Goal: Communication & Community: Ask a question

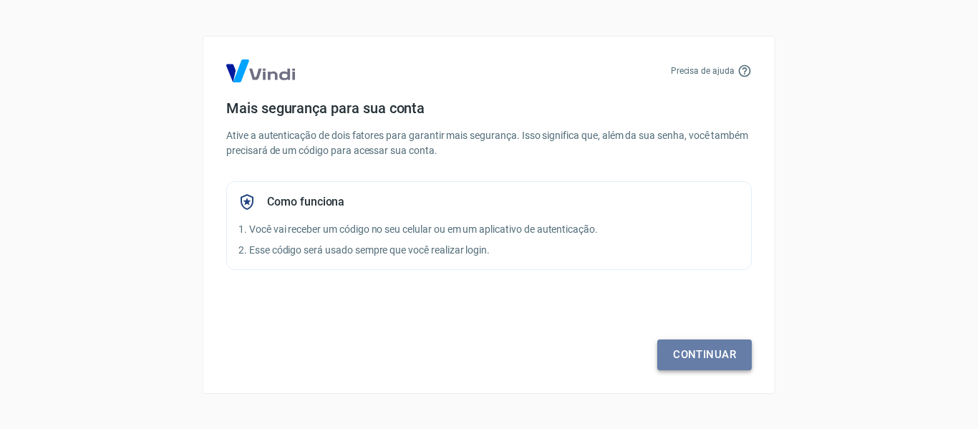
click at [702, 348] on link "Continuar" at bounding box center [704, 354] width 94 height 30
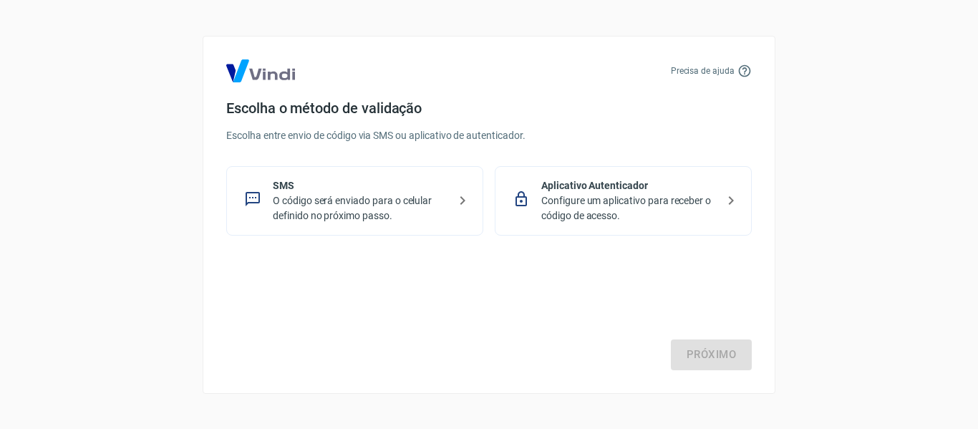
click at [309, 199] on p "O código será enviado para o celular definido no próximo passo." at bounding box center [360, 208] width 175 height 30
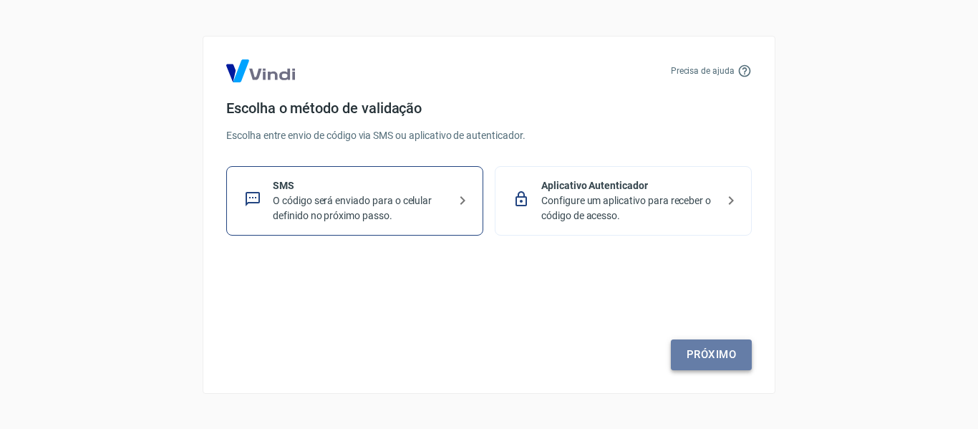
click at [706, 358] on link "Próximo" at bounding box center [711, 354] width 81 height 30
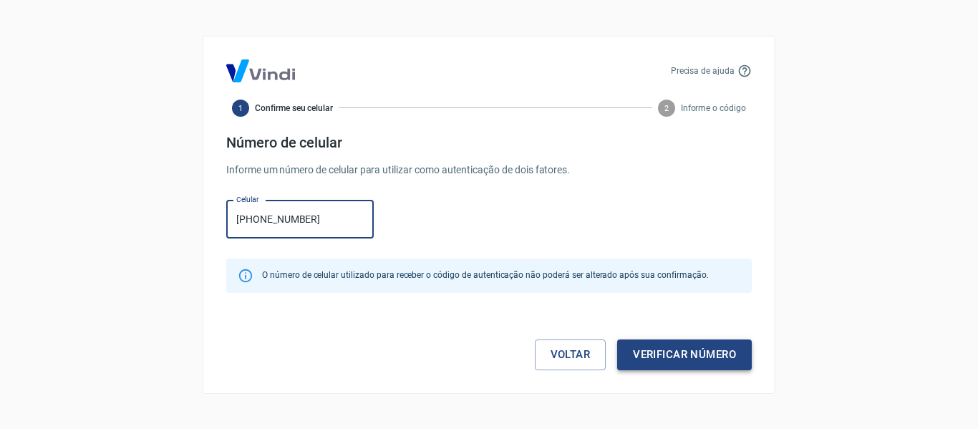
type input "[PHONE_NUMBER]"
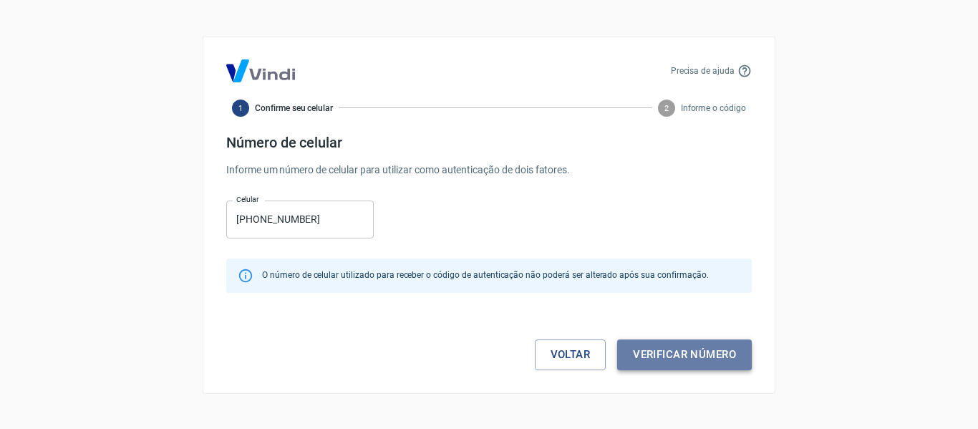
click at [724, 359] on button "Verificar número" at bounding box center [684, 354] width 135 height 30
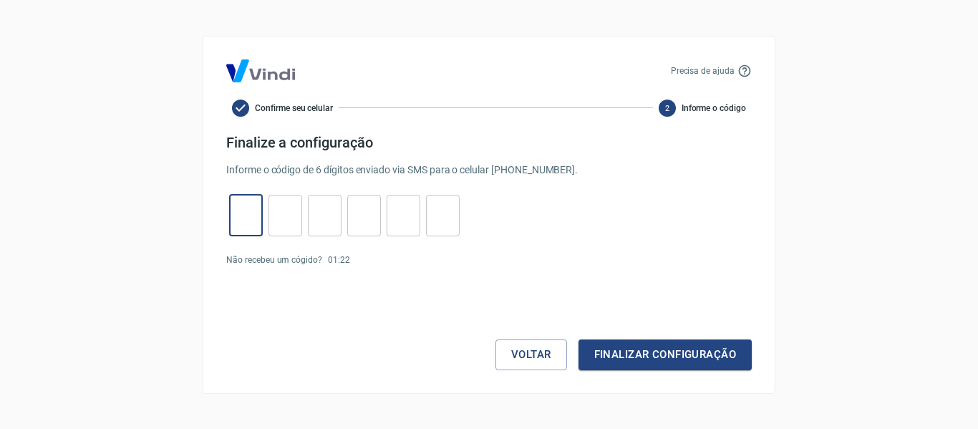
click at [246, 216] on input "tel" at bounding box center [246, 215] width 34 height 31
type input "1"
type input "0"
type input "2"
type input "5"
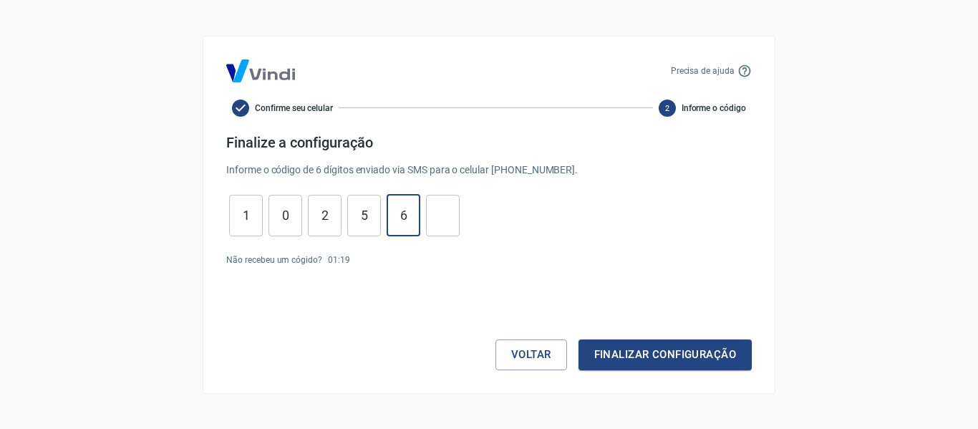
type input "6"
type input "5"
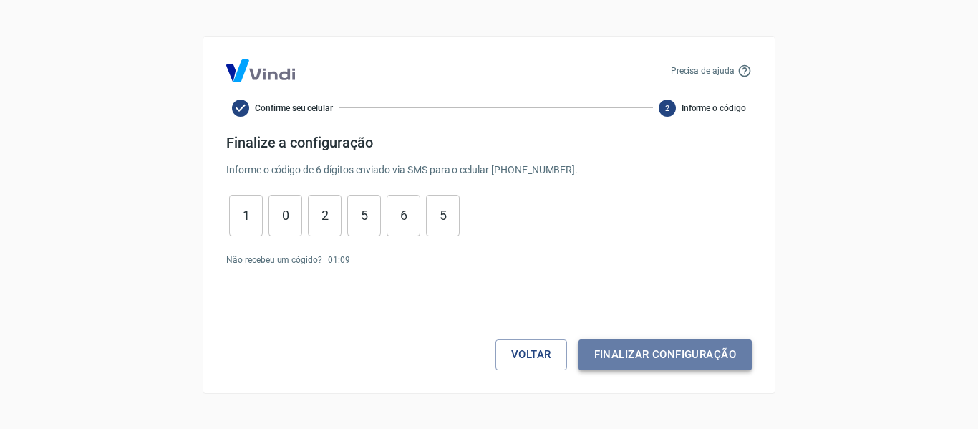
click at [669, 349] on button "Finalizar configuração" at bounding box center [664, 354] width 173 height 30
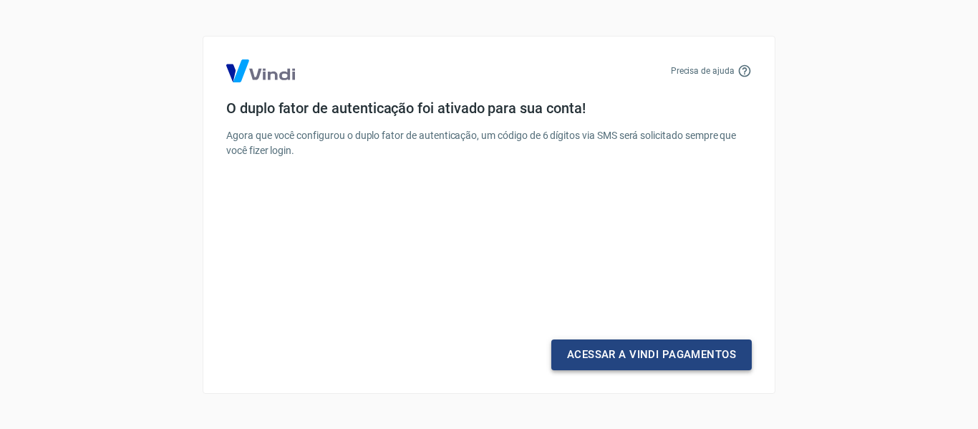
click at [654, 359] on link "Acessar a Vindi Pagamentos" at bounding box center [651, 354] width 200 height 30
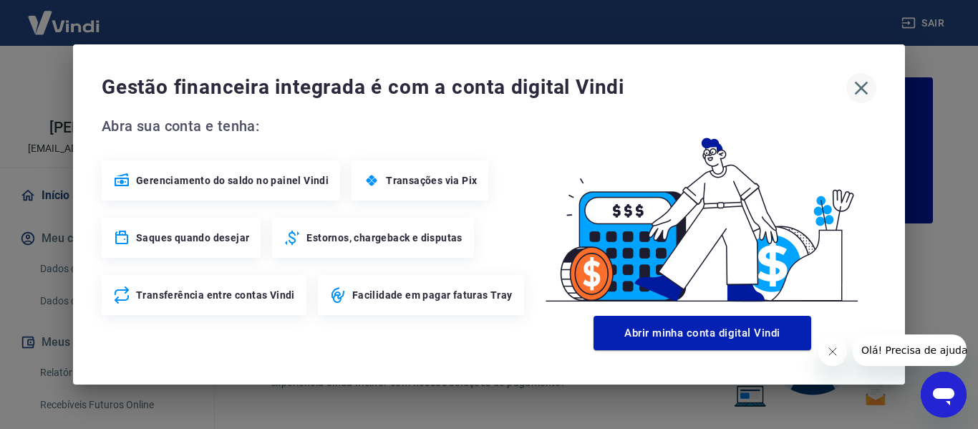
click at [866, 90] on icon "button" at bounding box center [861, 88] width 23 height 23
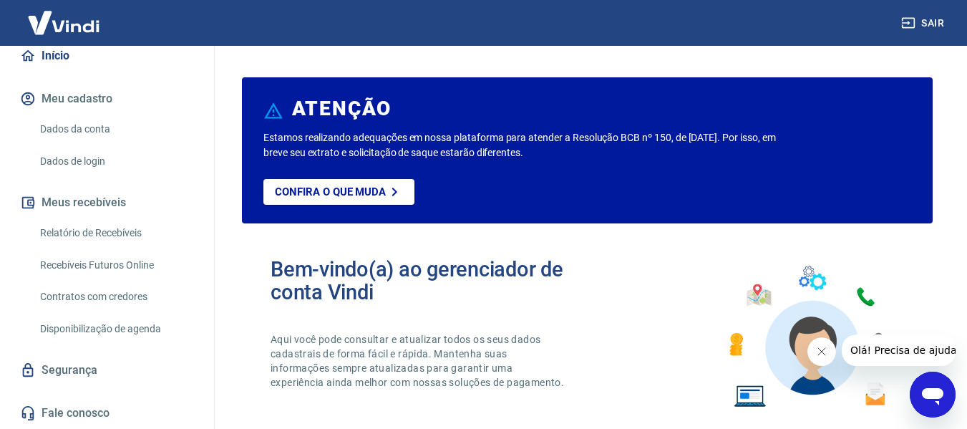
scroll to position [155, 0]
click at [74, 120] on link "Dados da conta" at bounding box center [115, 129] width 162 height 29
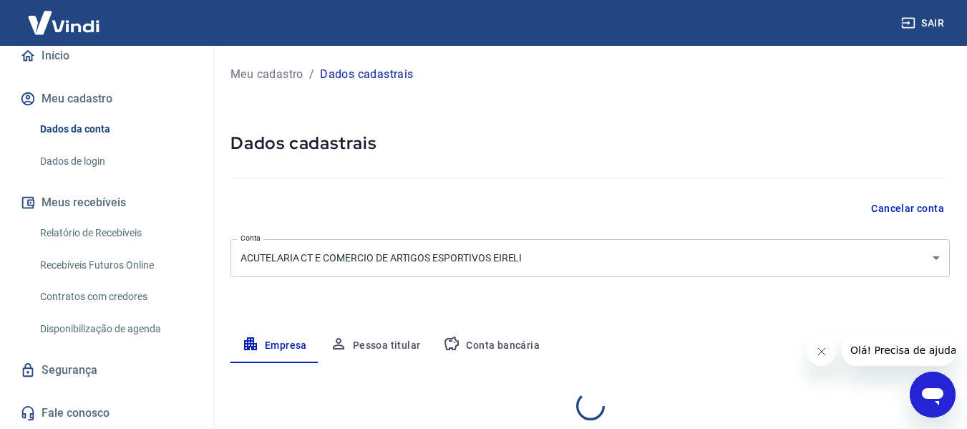
select select "DF"
select select "business"
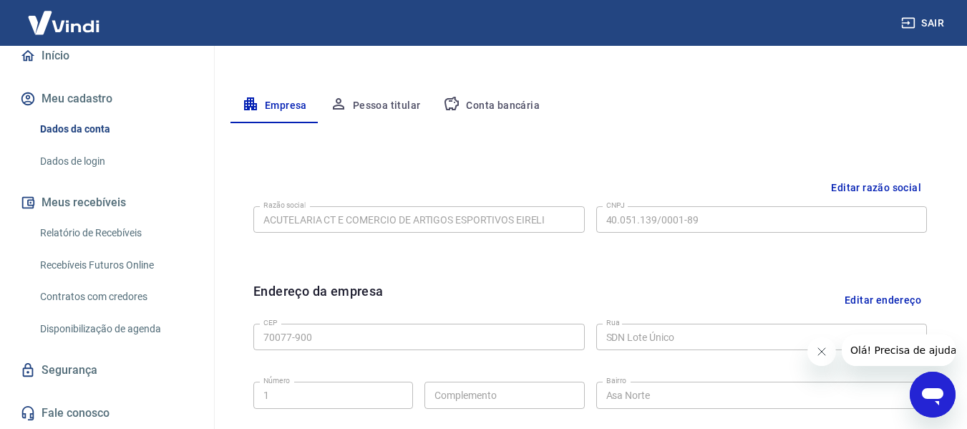
scroll to position [215, 0]
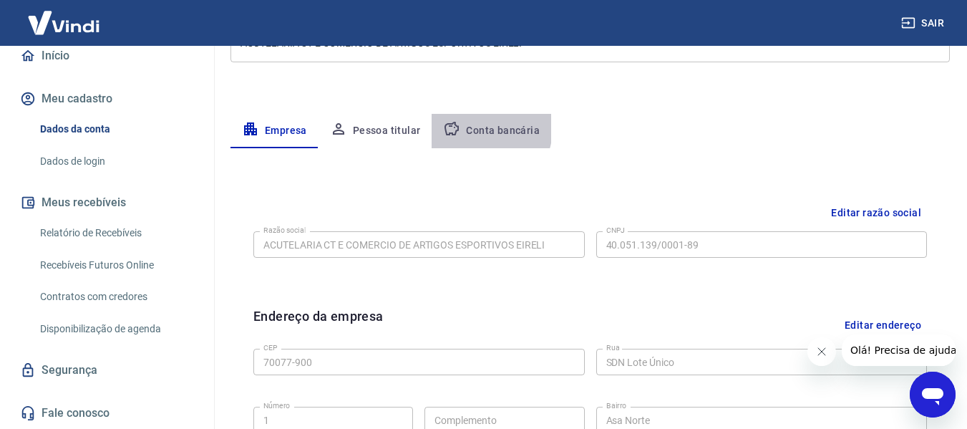
click at [476, 129] on button "Conta bancária" at bounding box center [492, 131] width 120 height 34
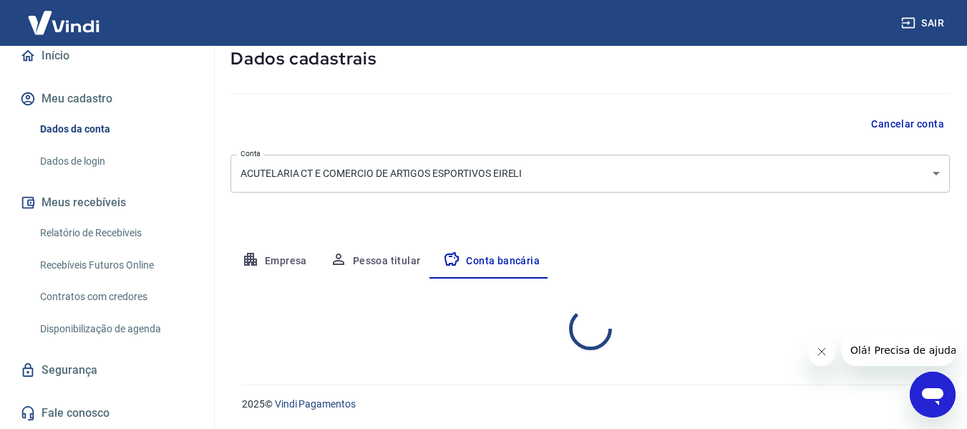
select select "1"
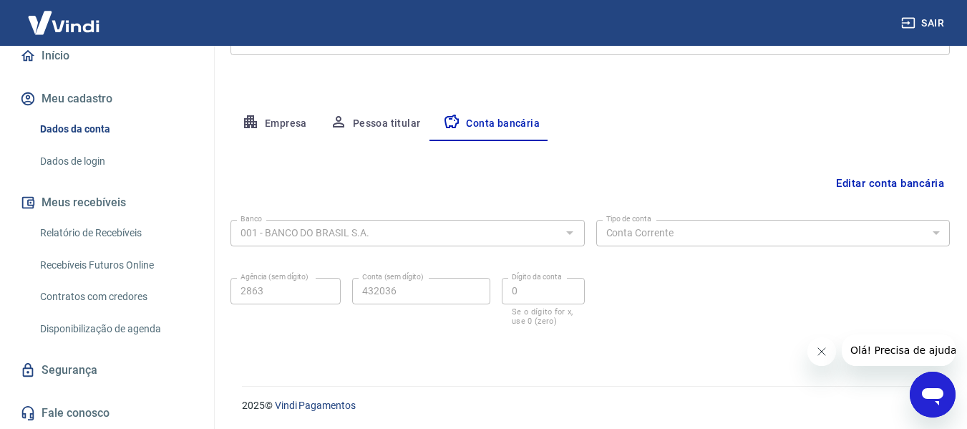
scroll to position [223, 0]
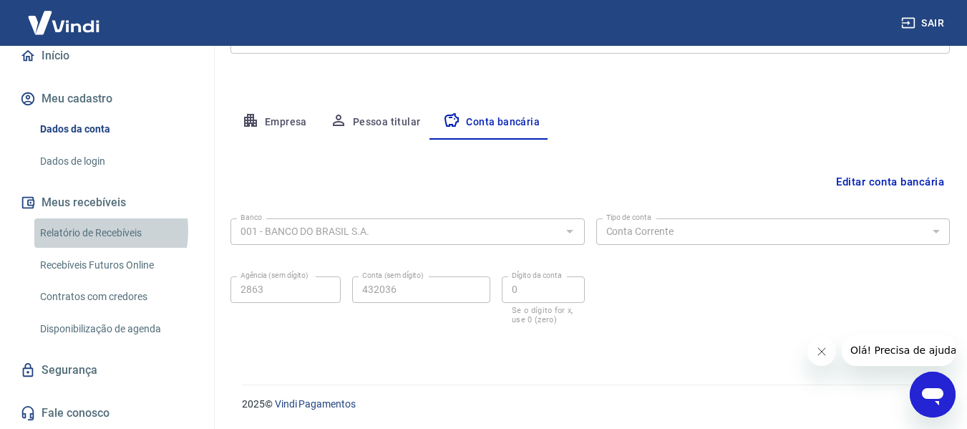
click at [81, 231] on link "Relatório de Recebíveis" at bounding box center [115, 232] width 162 height 29
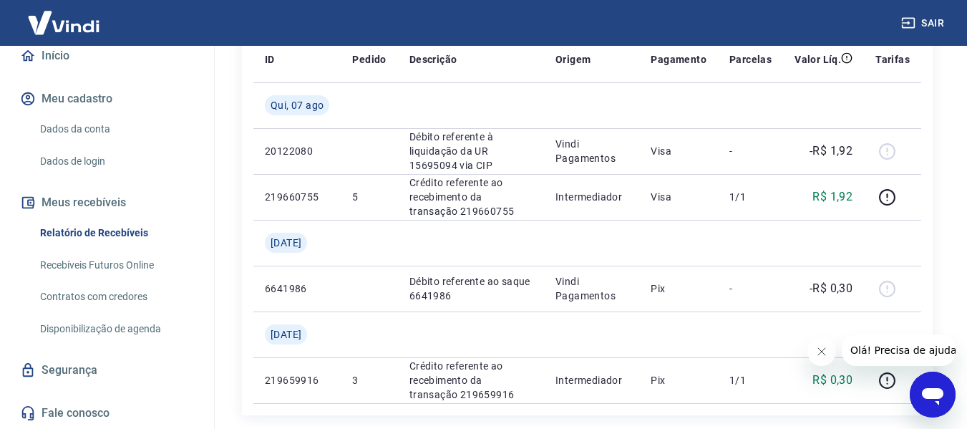
scroll to position [215, 0]
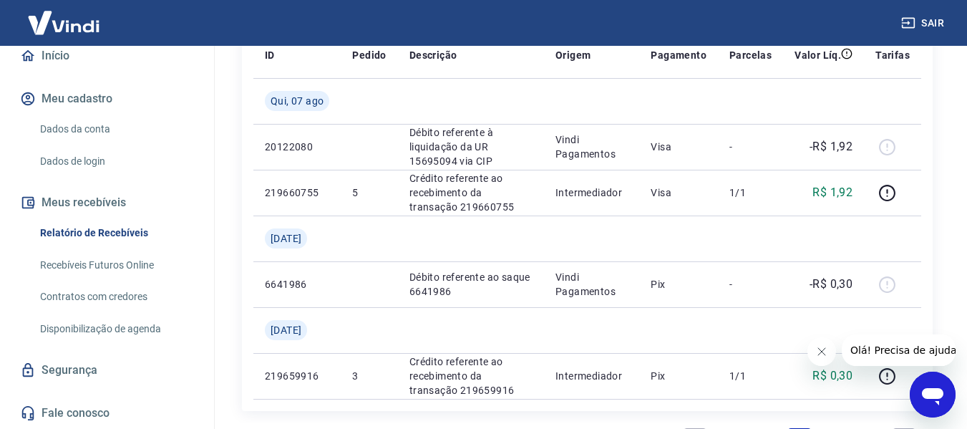
click at [58, 372] on link "Segurança" at bounding box center [107, 369] width 180 height 31
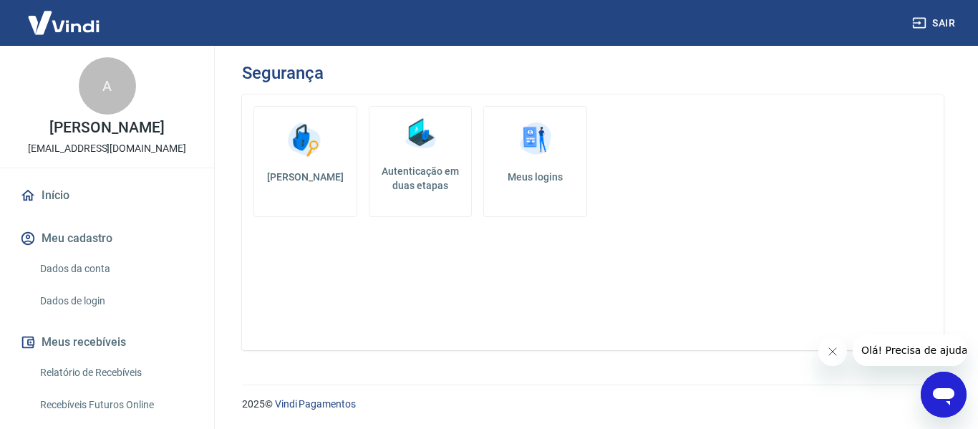
click at [47, 211] on link "Início" at bounding box center [107, 195] width 180 height 31
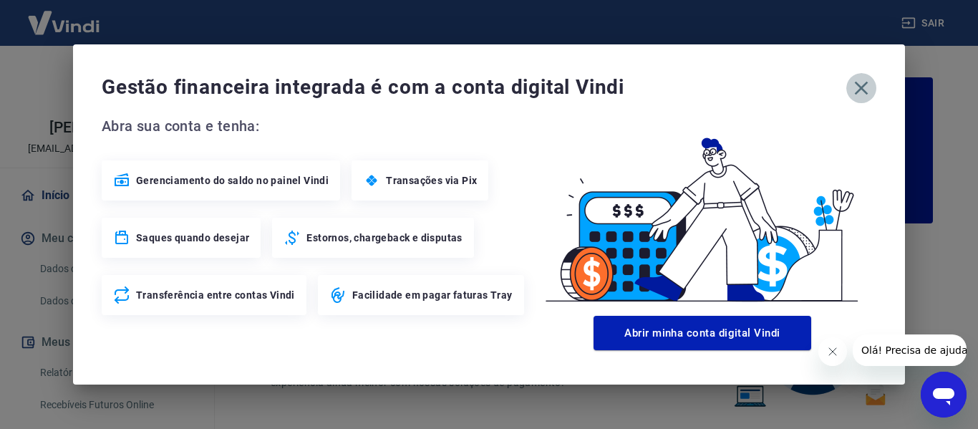
click at [860, 87] on icon "button" at bounding box center [862, 89] width 14 height 14
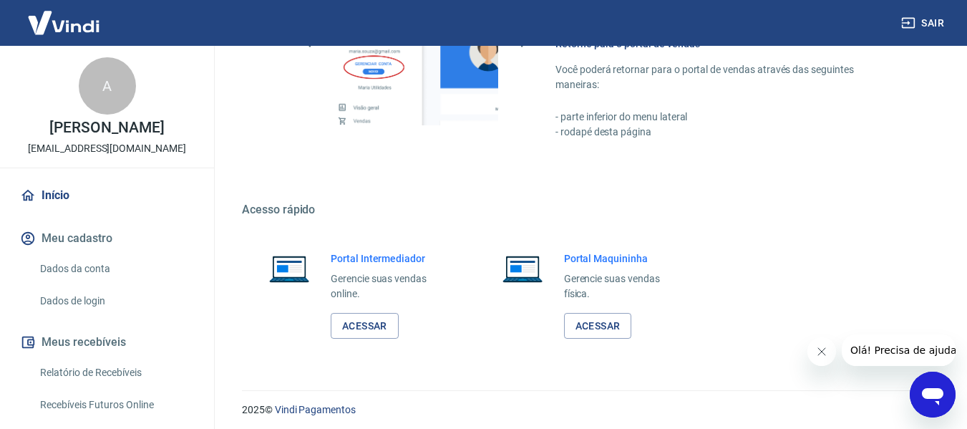
scroll to position [894, 0]
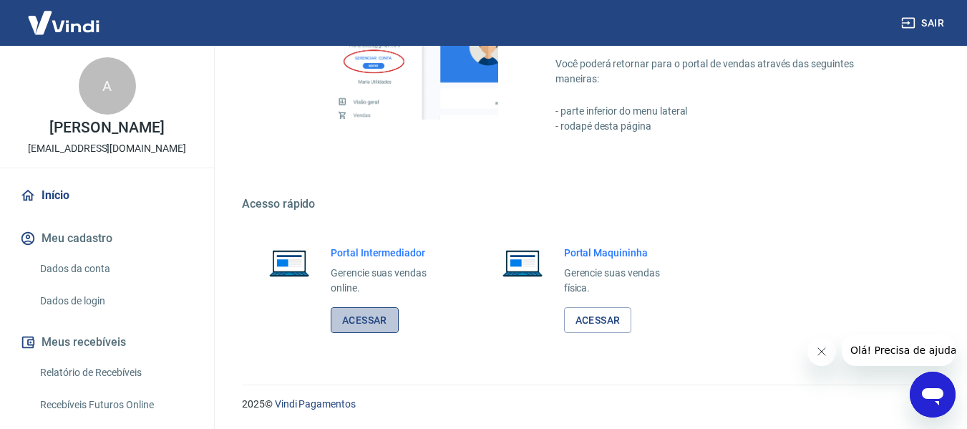
click at [356, 320] on link "Acessar" at bounding box center [365, 320] width 68 height 26
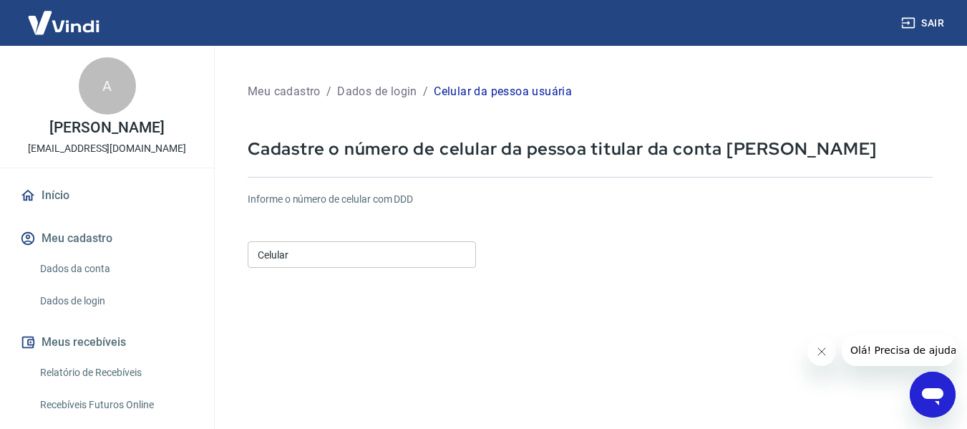
click at [278, 258] on input "Celular" at bounding box center [362, 254] width 228 height 26
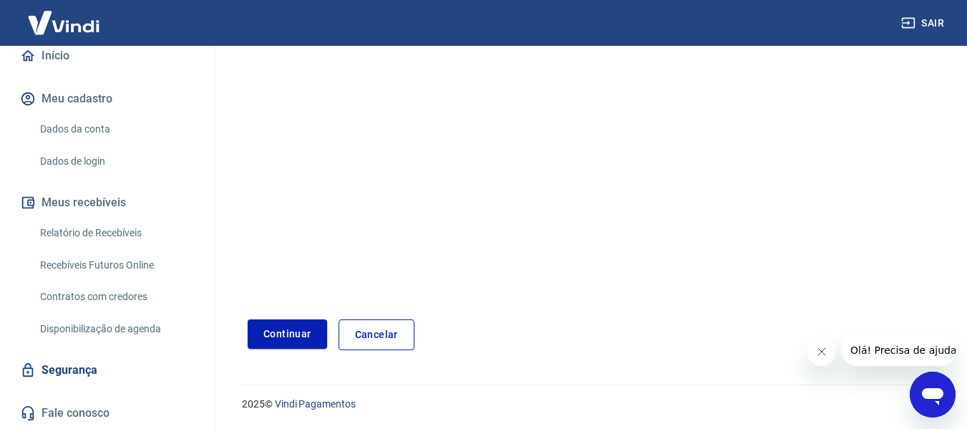
scroll to position [155, 0]
type input "[PHONE_NUMBER]"
click at [271, 331] on button "Continuar" at bounding box center [287, 333] width 79 height 29
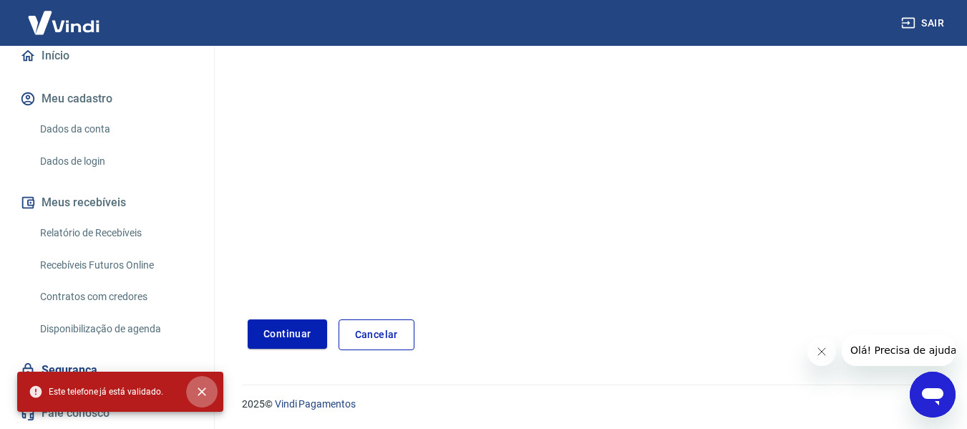
click at [202, 389] on icon "close" at bounding box center [202, 391] width 14 height 14
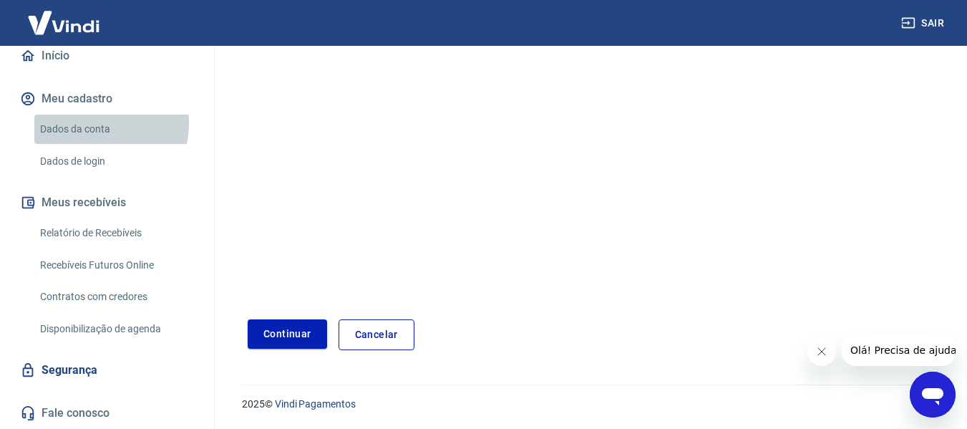
click at [84, 123] on link "Dados da conta" at bounding box center [115, 129] width 162 height 29
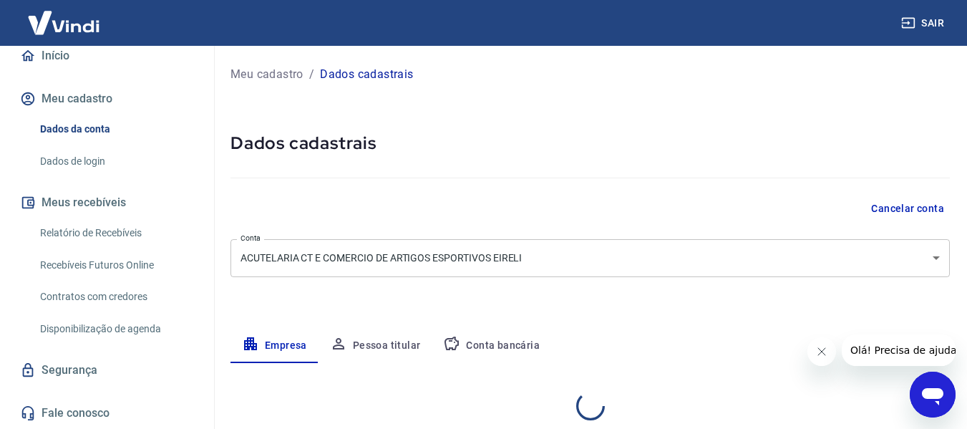
select select "DF"
select select "business"
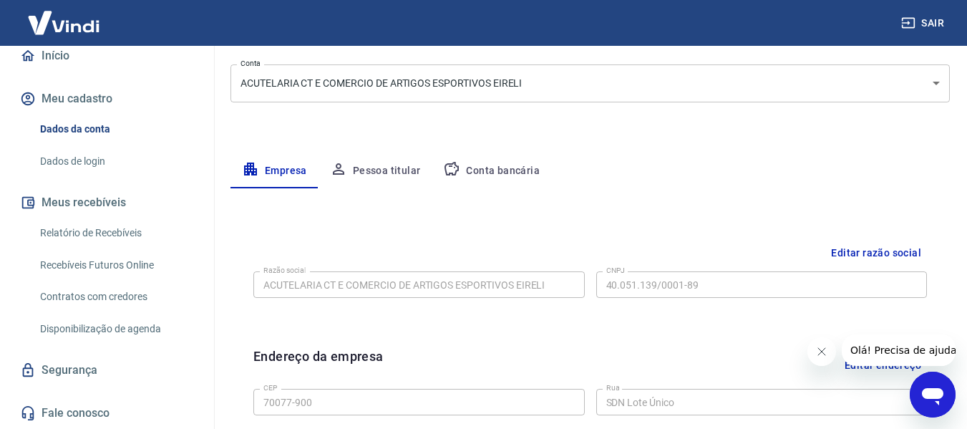
scroll to position [174, 0]
click at [364, 170] on button "Pessoa titular" at bounding box center [376, 172] width 114 height 34
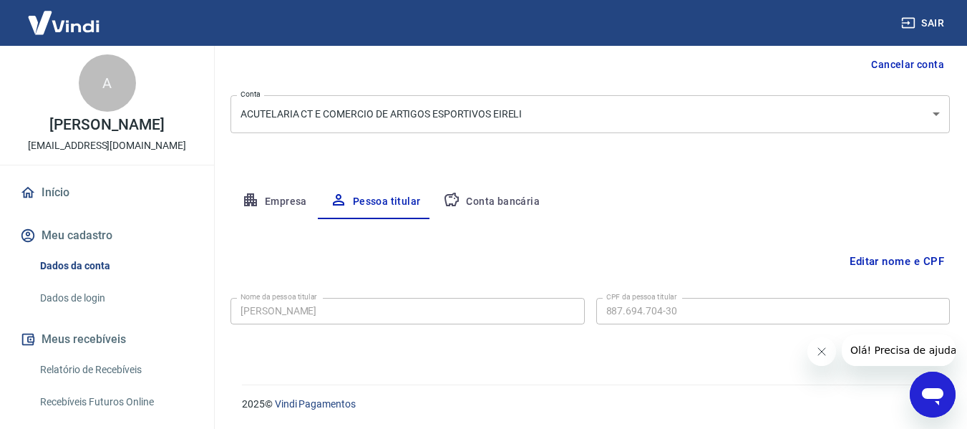
scroll to position [0, 0]
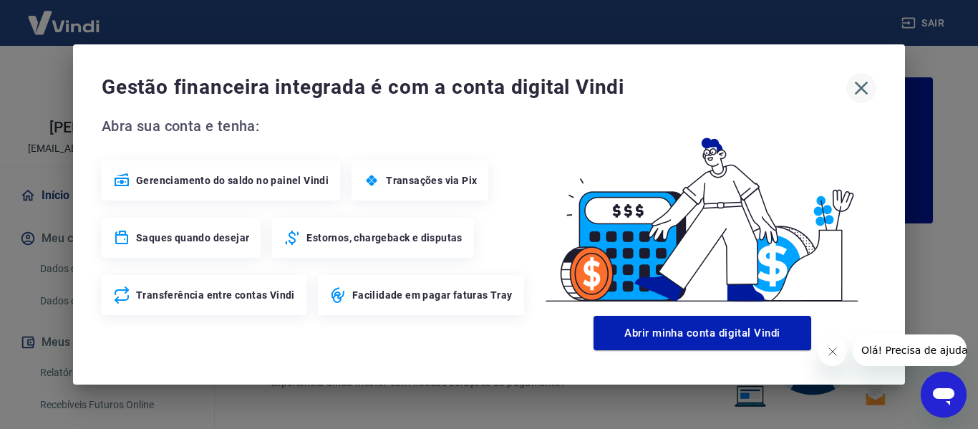
click at [860, 83] on icon "button" at bounding box center [861, 88] width 23 height 23
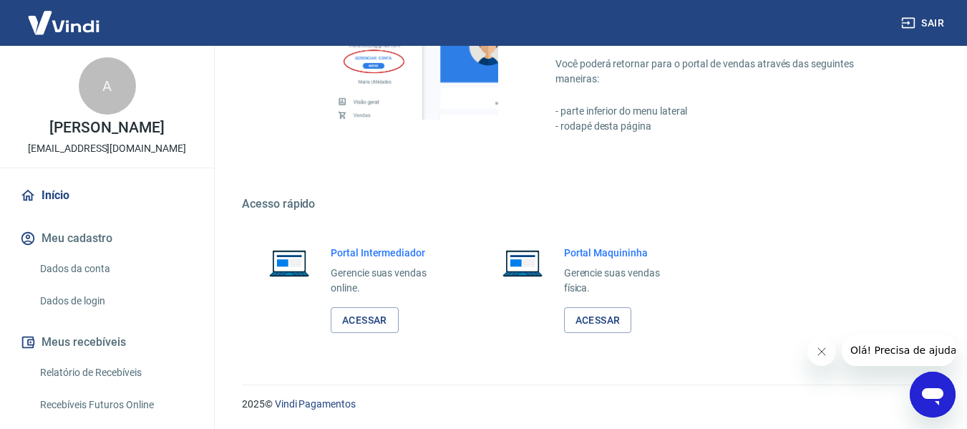
scroll to position [155, 0]
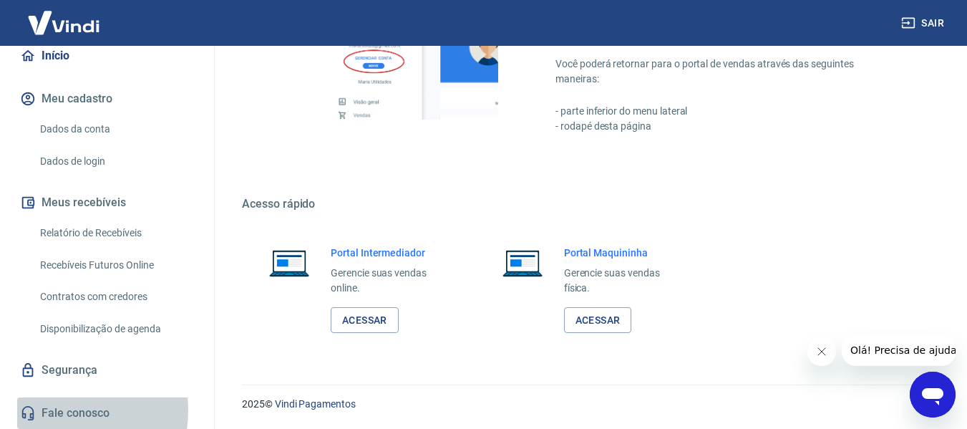
click at [57, 410] on link "Fale conosco" at bounding box center [107, 412] width 180 height 31
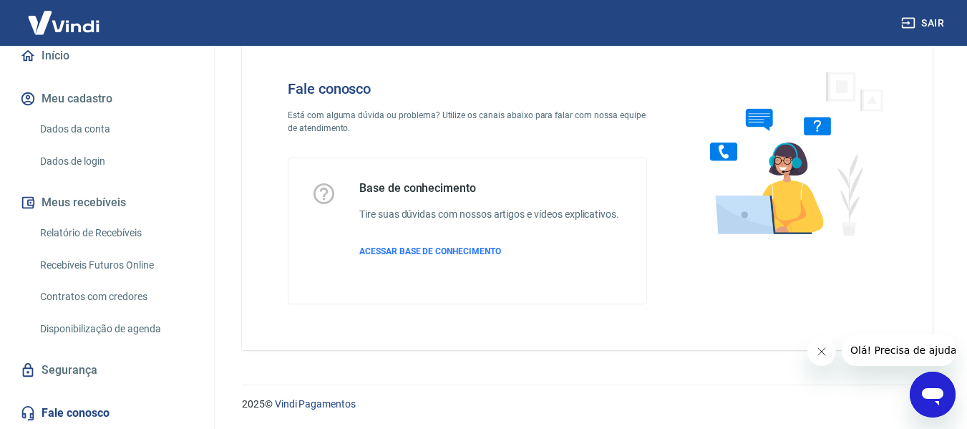
click at [882, 348] on span "Olá! Precisa de ajuda?" at bounding box center [906, 349] width 112 height 11
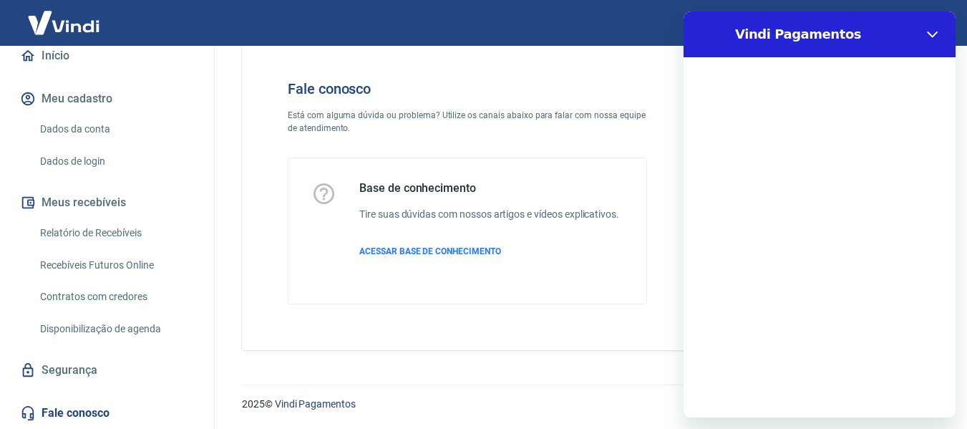
scroll to position [0, 0]
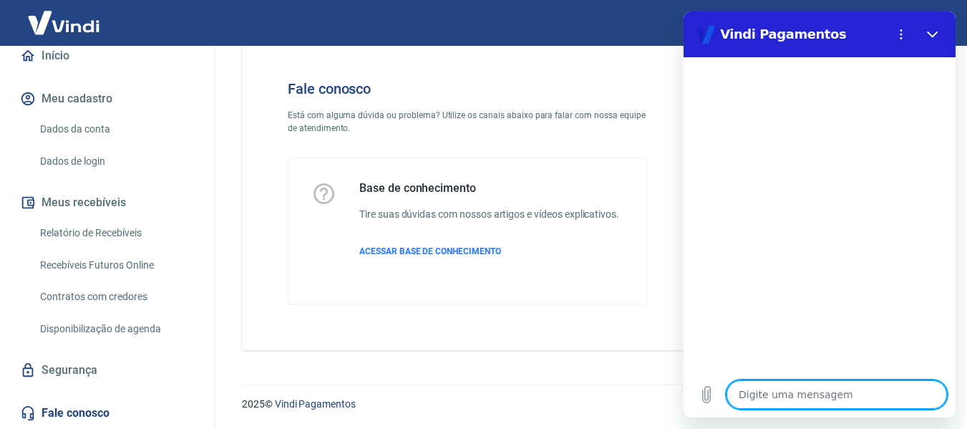
type textarea "p"
type textarea "x"
type textarea "pr"
type textarea "x"
type textarea "pre"
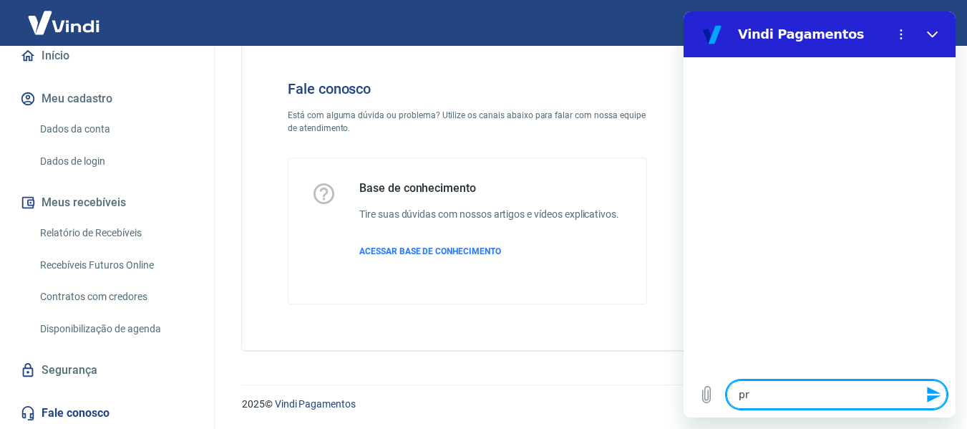
type textarea "x"
type textarea "prec"
type textarea "x"
type textarea "preci"
type textarea "x"
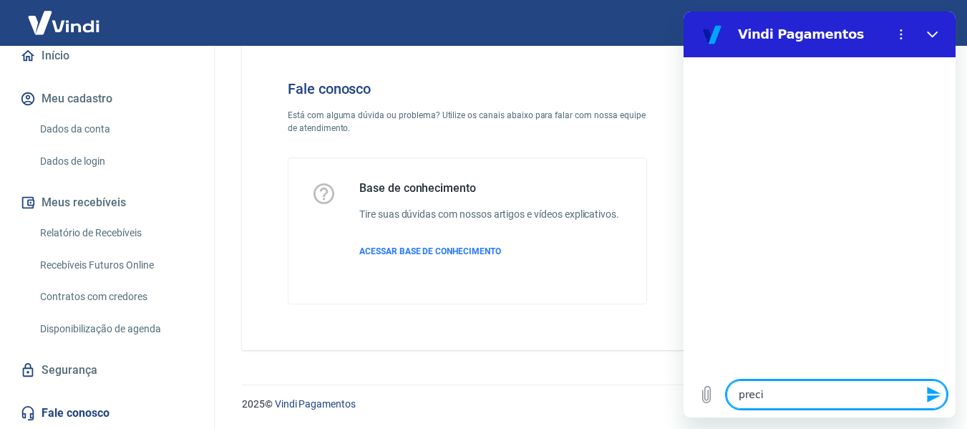
type textarea "precis"
type textarea "x"
type textarea "preciso"
type textarea "x"
type textarea "preciso"
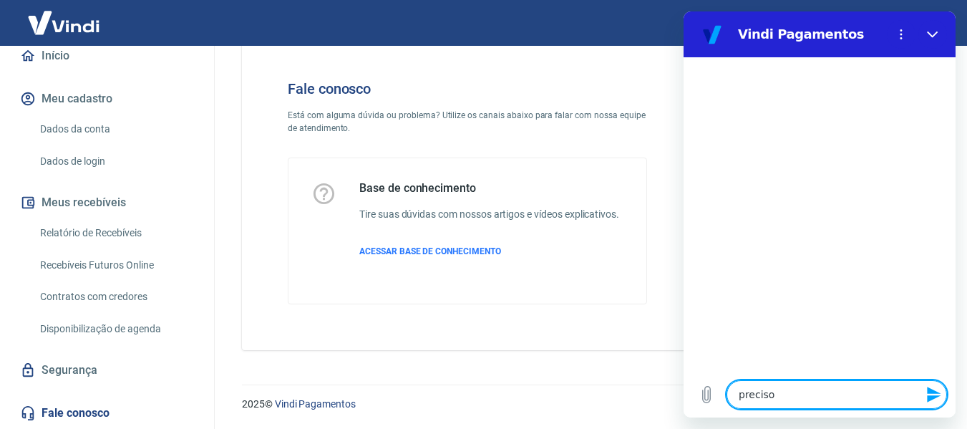
type textarea "x"
type textarea "preciso f"
type textarea "x"
type textarea "preciso fa"
type textarea "x"
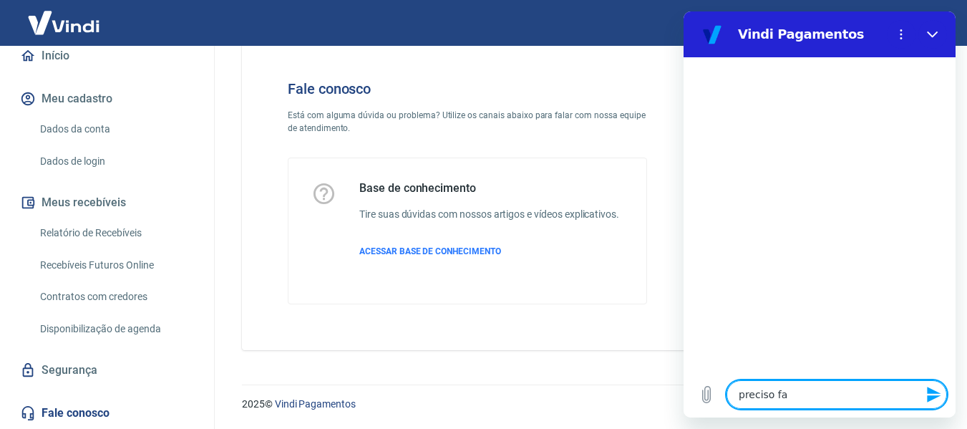
type textarea "preciso fal"
type textarea "x"
type textarea "preciso fala"
type textarea "x"
type textarea "preciso falar"
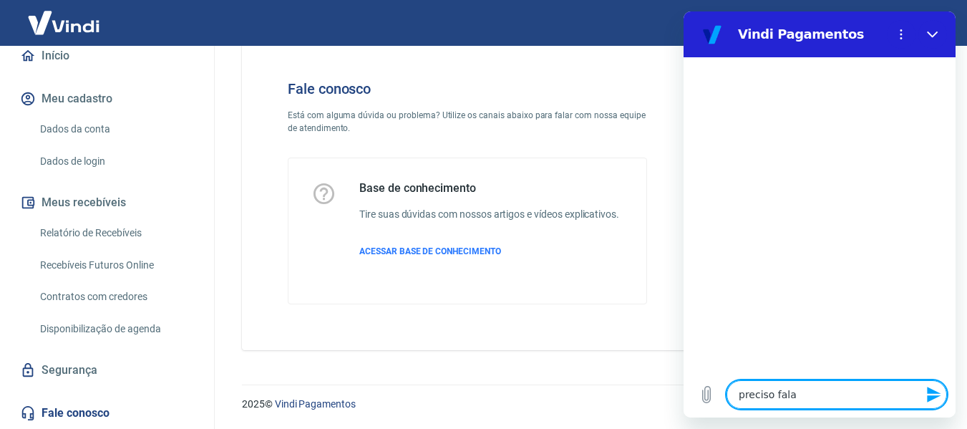
type textarea "x"
type textarea "preciso falar"
type textarea "x"
type textarea "preciso falar c"
type textarea "x"
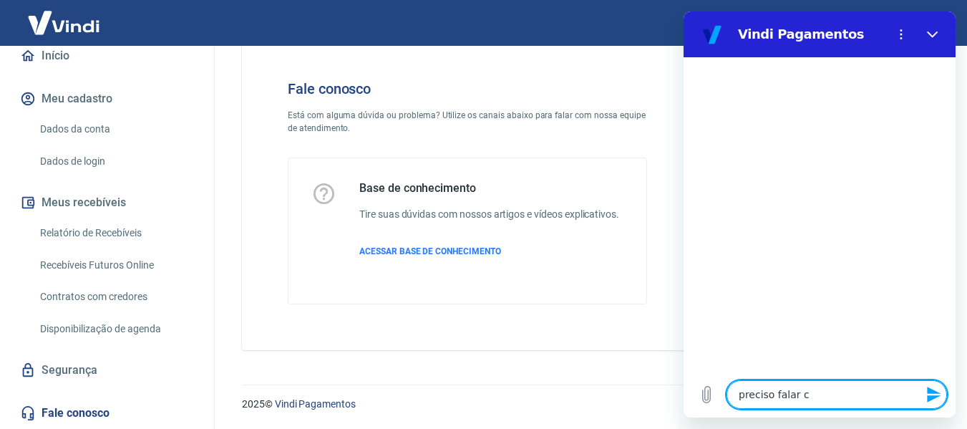
type textarea "preciso falar co"
type textarea "x"
type textarea "preciso falar com"
type textarea "x"
type textarea "preciso falar com"
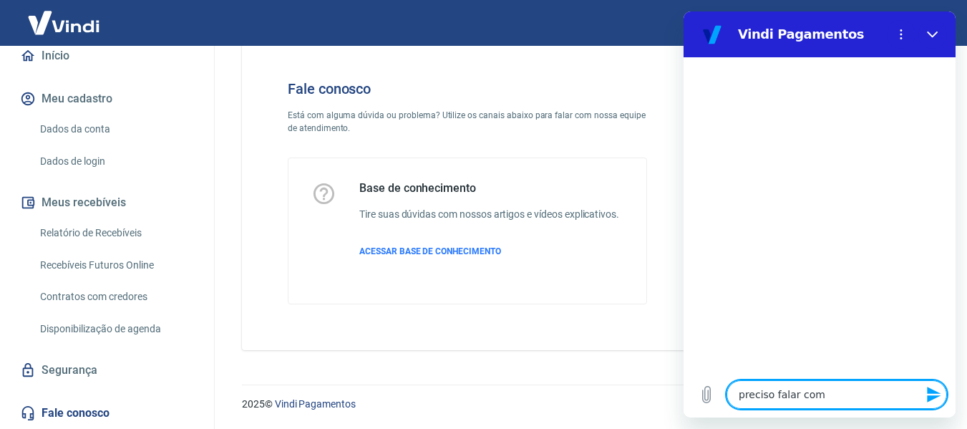
type textarea "x"
type textarea "preciso falar com a"
type textarea "x"
type textarea "preciso falar com al"
type textarea "x"
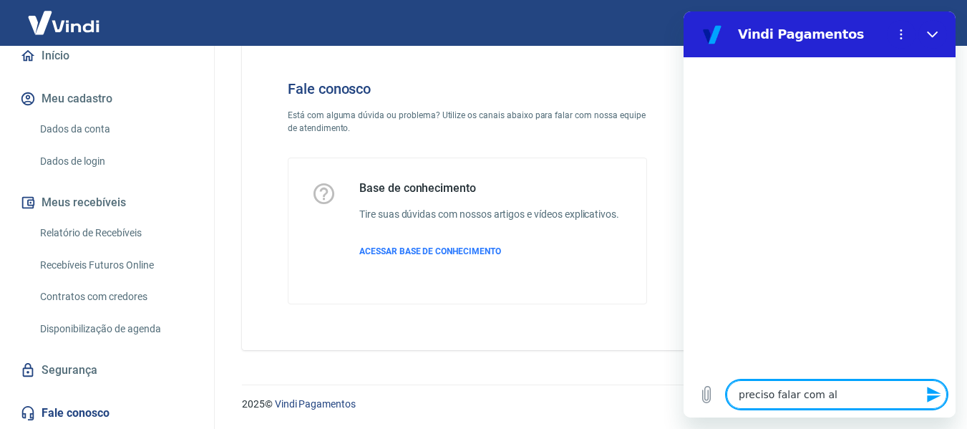
type textarea "preciso falar com alg"
type textarea "x"
type textarea "preciso falar com algu"
type textarea "x"
type textarea "preciso falar com algué"
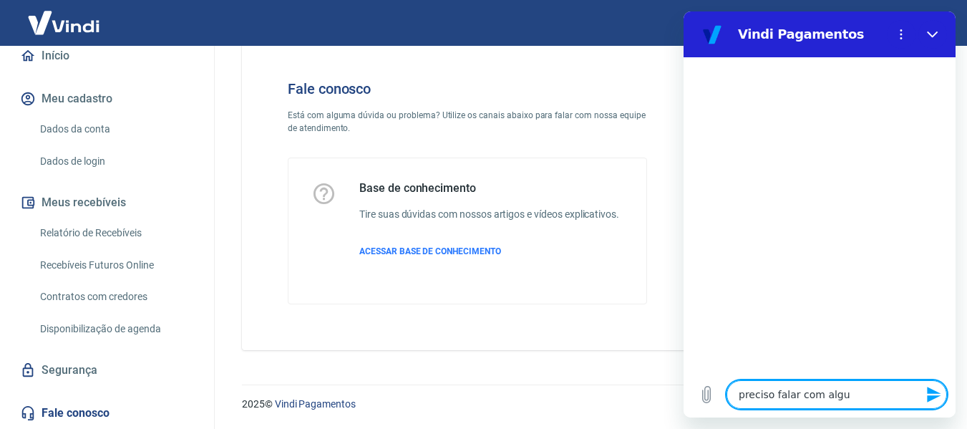
type textarea "x"
type textarea "preciso falar com alguém"
type textarea "x"
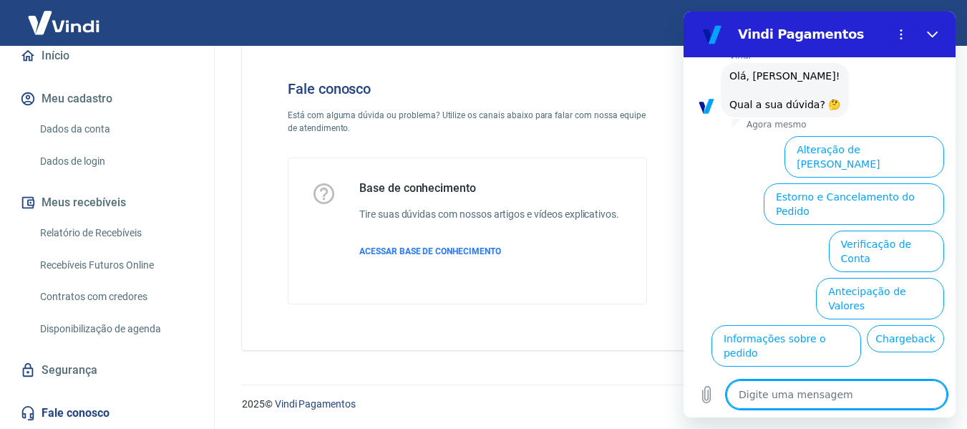
scroll to position [143, 0]
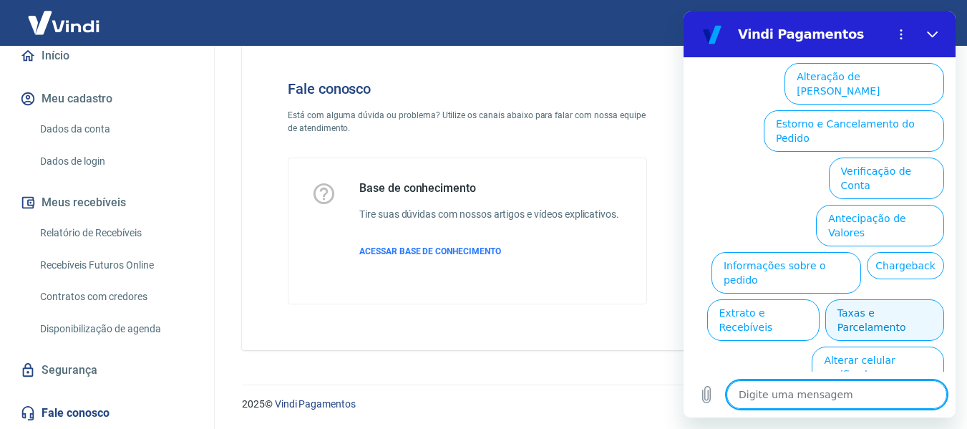
click at [854, 299] on button "Taxas e Parcelamento" at bounding box center [884, 320] width 119 height 42
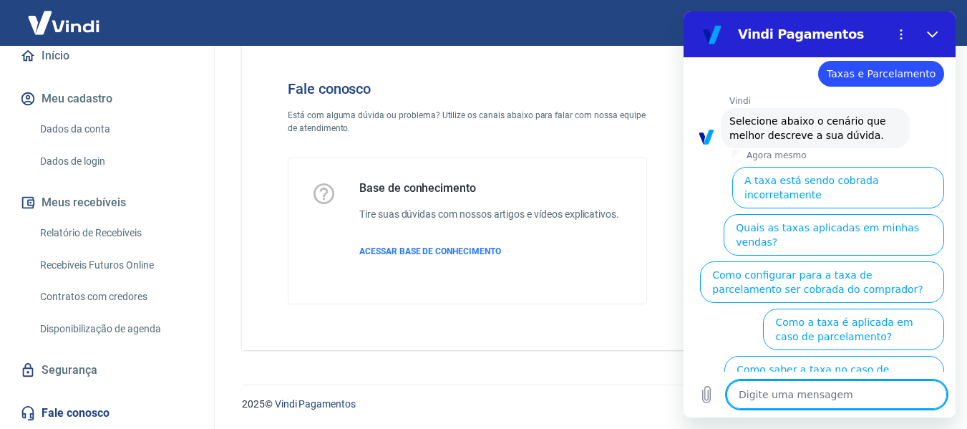
scroll to position [136, 0]
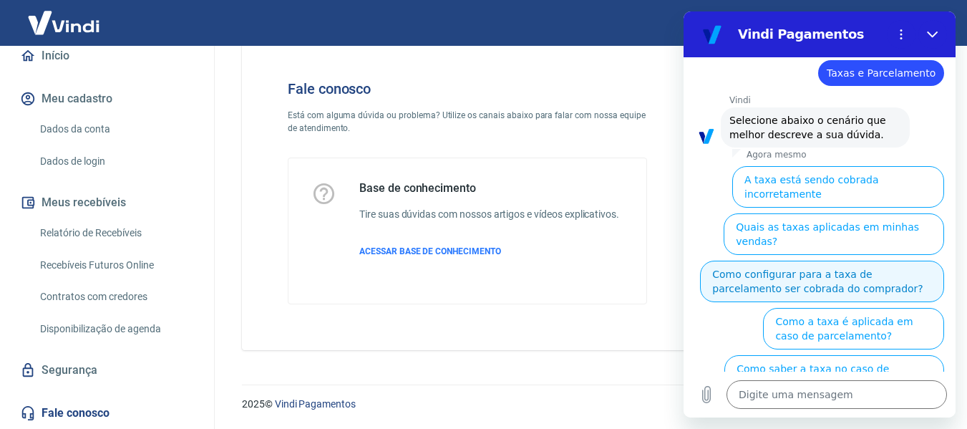
click at [809, 268] on button "Como configurar para a taxa de parcelamento ser cobrada do comprador?" at bounding box center [822, 282] width 244 height 42
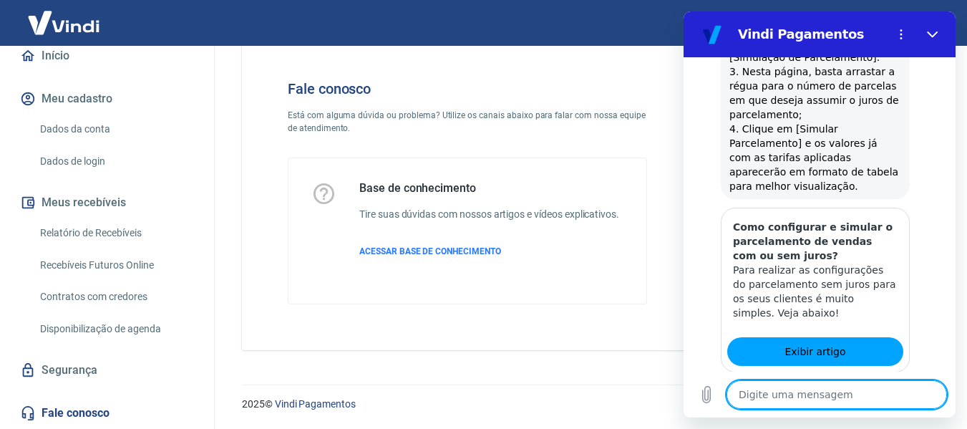
scroll to position [896, 0]
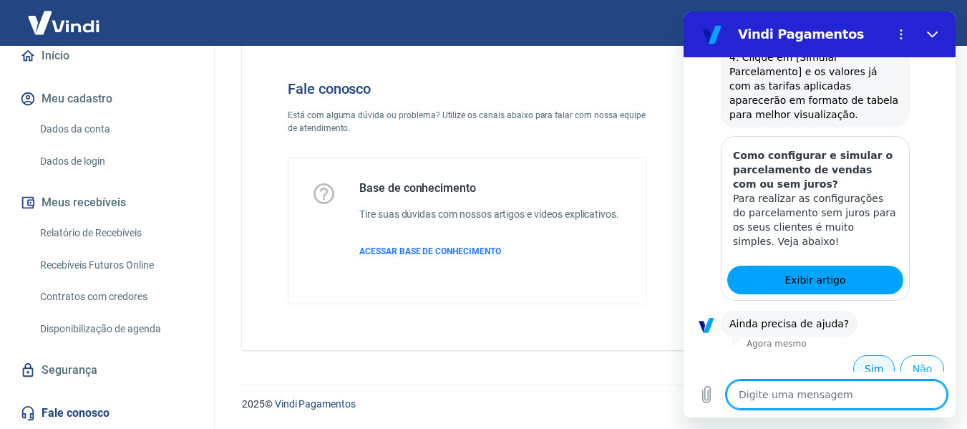
click at [864, 355] on button "Sim" at bounding box center [874, 368] width 42 height 27
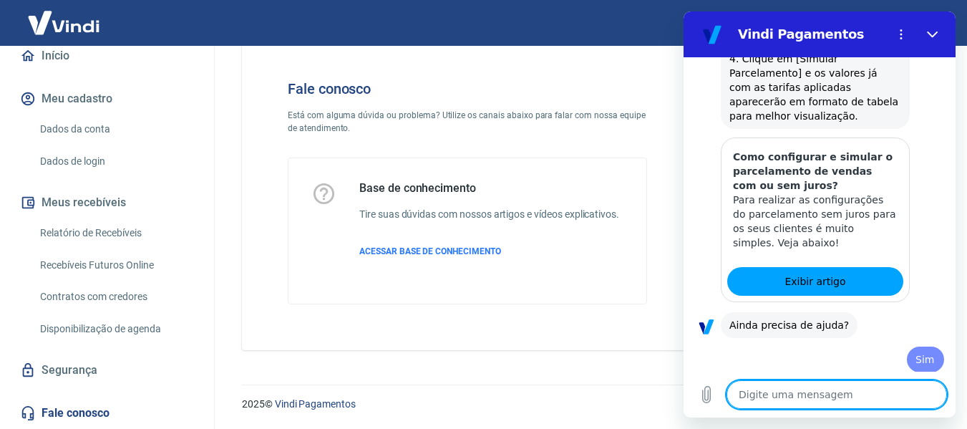
scroll to position [898, 0]
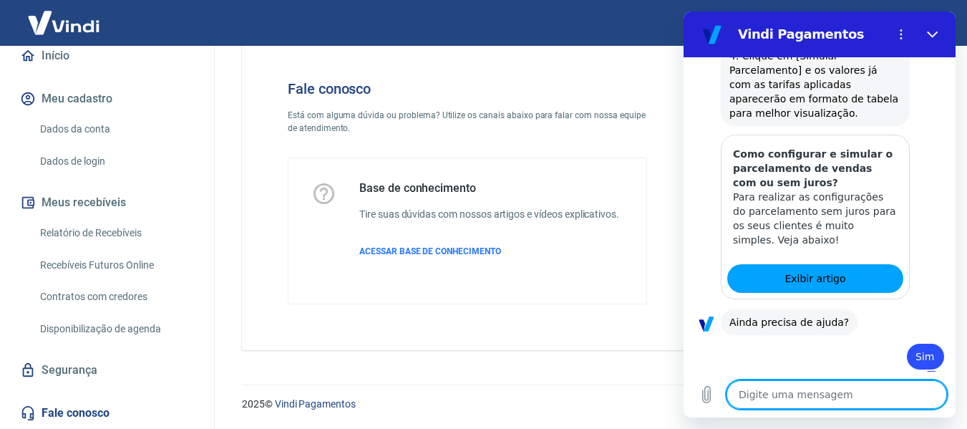
type textarea "x"
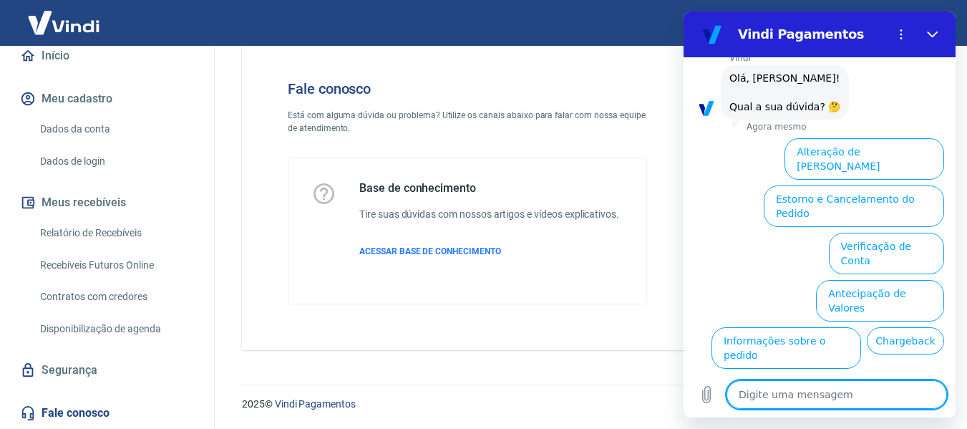
scroll to position [1284, 0]
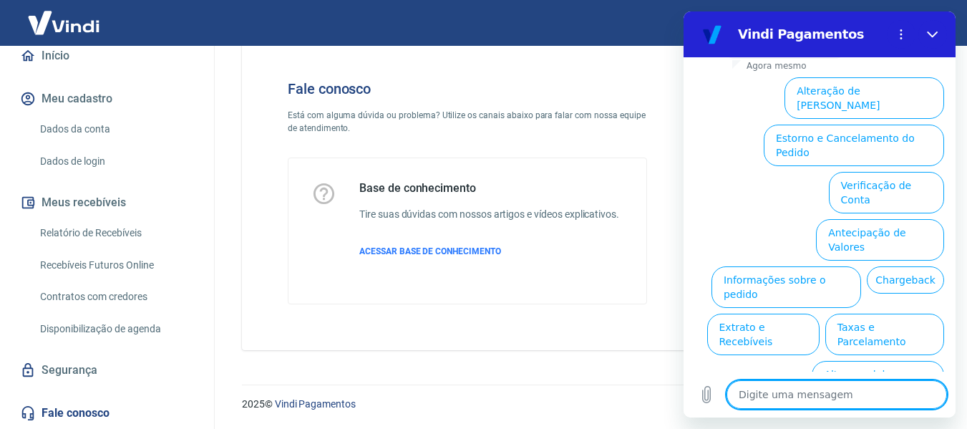
type textarea "n"
type textarea "x"
type textarea "nã"
type textarea "x"
type textarea "não"
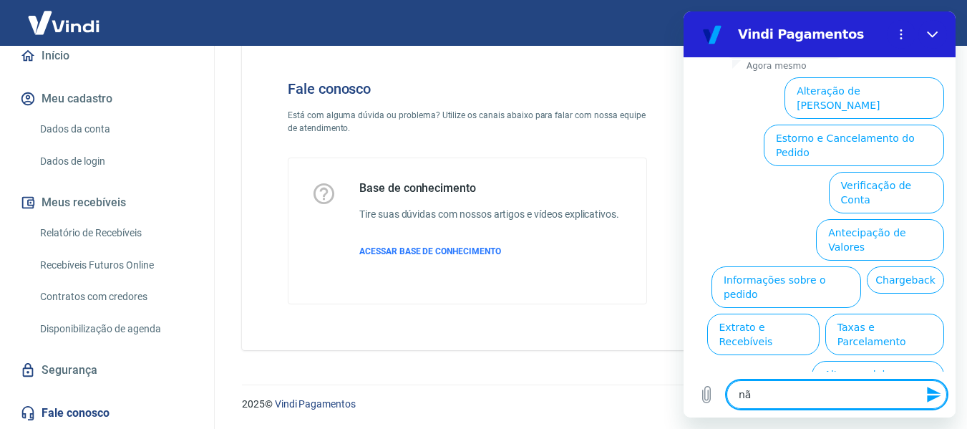
type textarea "x"
type textarea "não"
type textarea "x"
type textarea "não a"
type textarea "x"
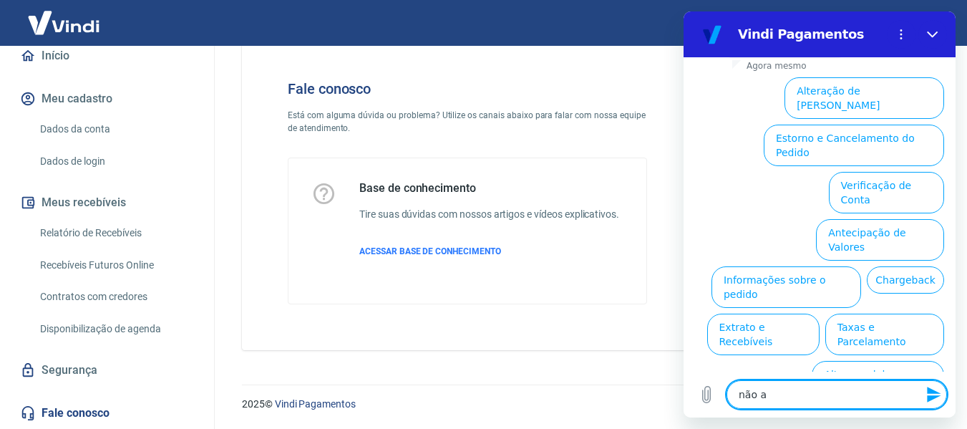
type textarea "não ap"
type textarea "x"
type textarea "não apa"
type textarea "x"
type textarea "não apar"
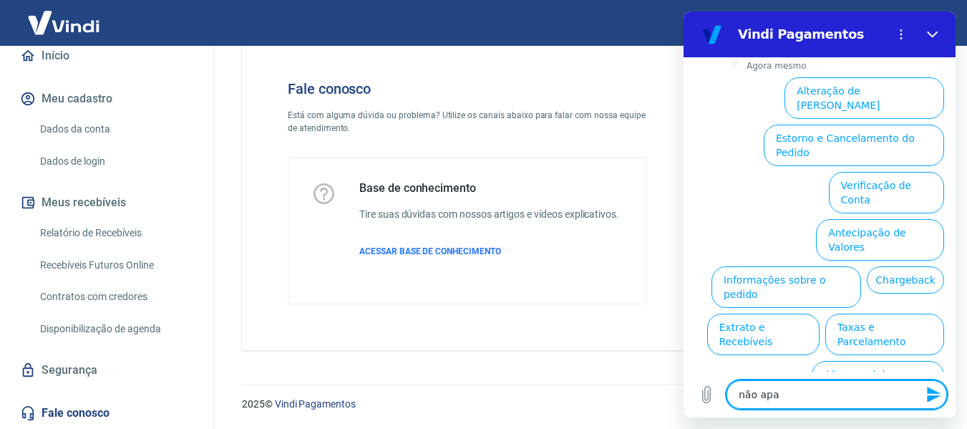
type textarea "x"
type textarea "não apare"
type textarea "x"
type textarea "não aparec"
type textarea "x"
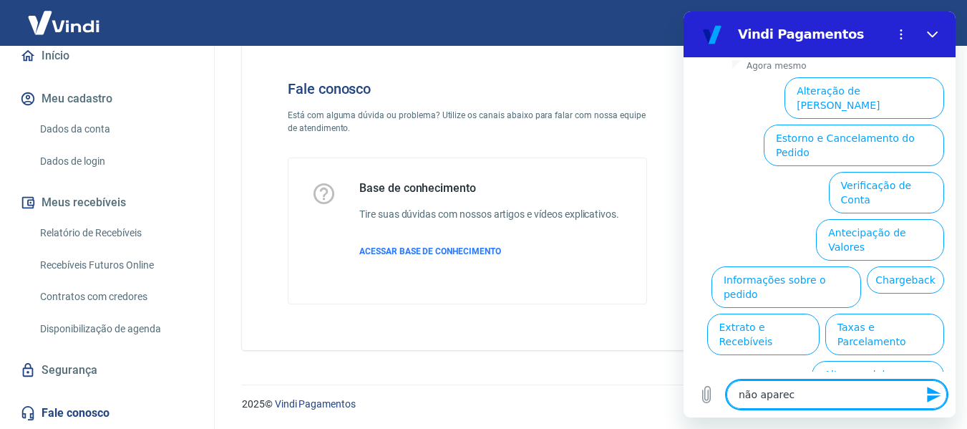
type textarea "não aparece"
type textarea "x"
type textarea "não aparece"
type textarea "x"
type textarea "não aparece o"
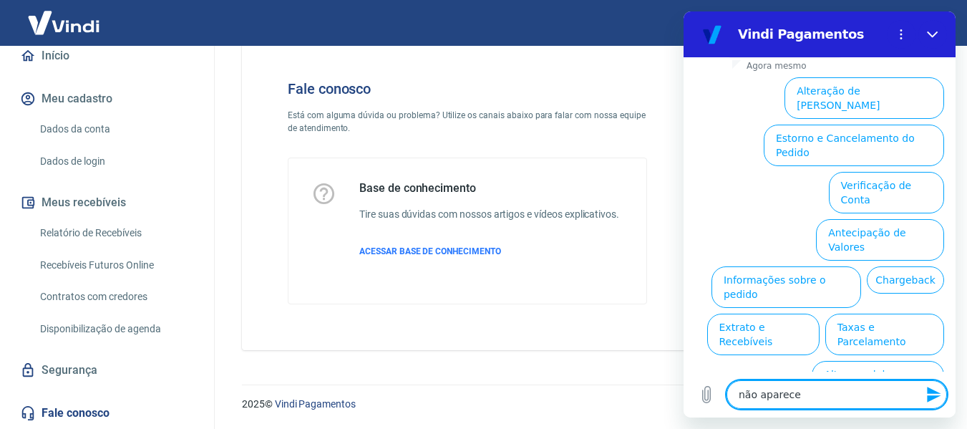
type textarea "x"
type textarea "não aparece op"
type textarea "x"
type textarea "não aparece opã"
type textarea "x"
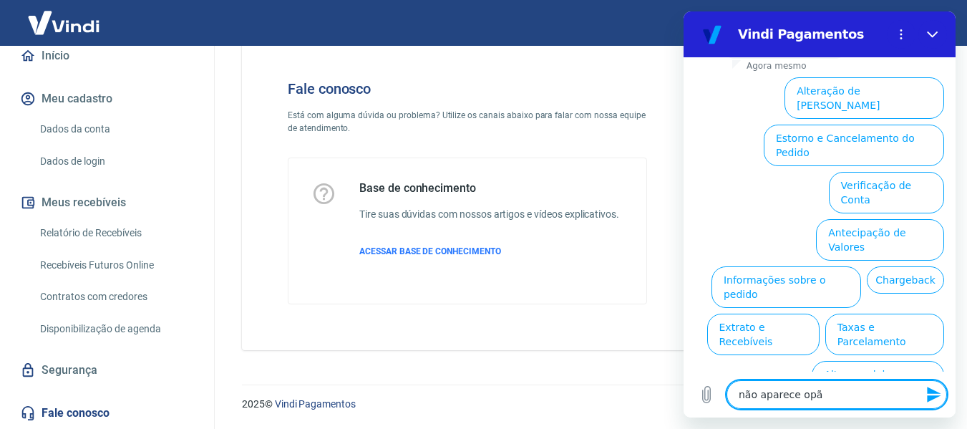
type textarea "não aparece opão"
type textarea "x"
type textarea "não aparece opã"
type textarea "x"
type textarea "não aparece op"
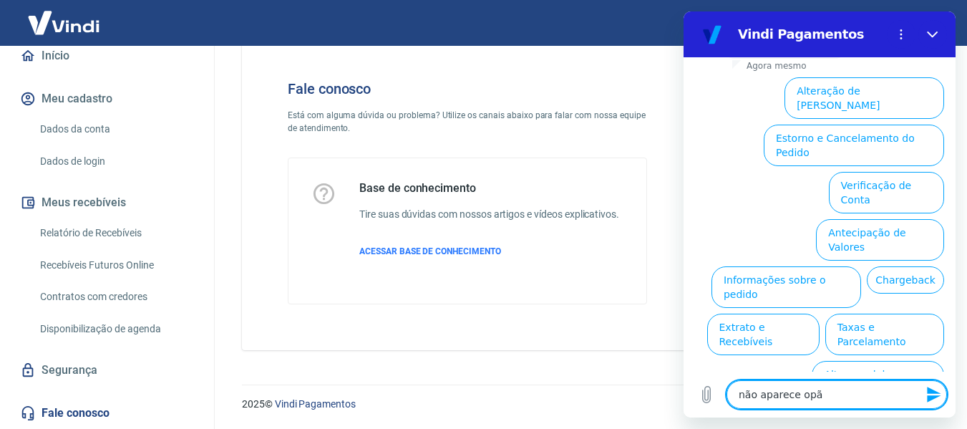
type textarea "x"
type textarea "não aparece opç"
type textarea "x"
type textarea "não aparece opçã"
type textarea "x"
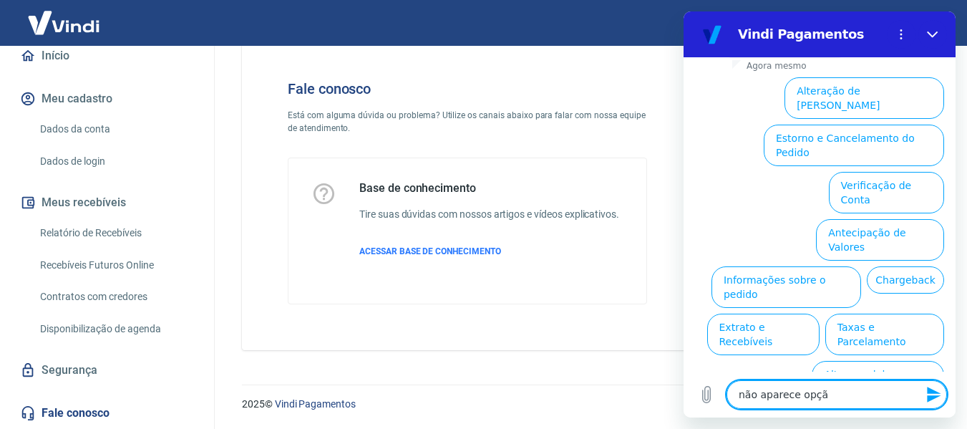
type textarea "não aparece opção"
type textarea "x"
type textarea "não aparece opção"
type textarea "x"
type textarea "não aparece opção d"
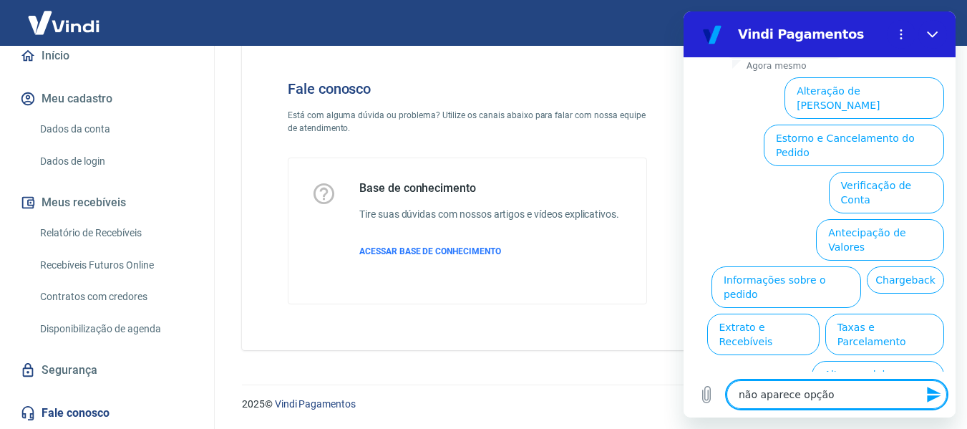
type textarea "x"
type textarea "não aparece opção de"
type textarea "x"
type textarea "não aparece opção de"
type textarea "x"
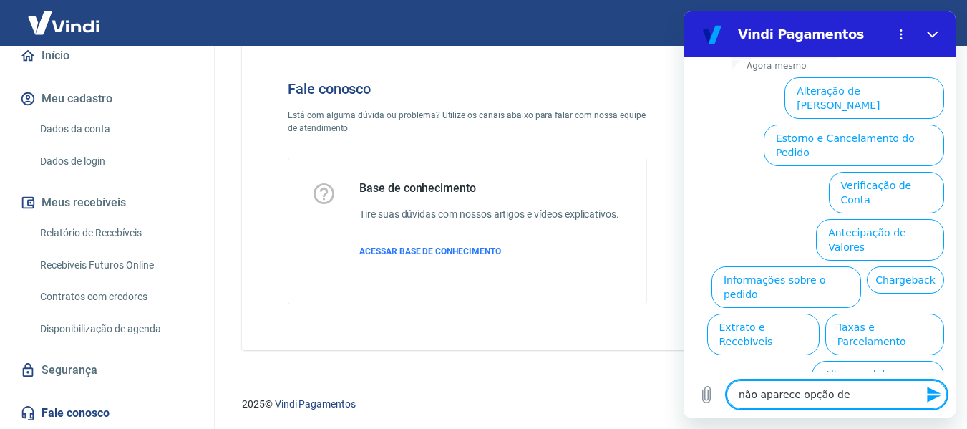
type textarea "não aparece opção de c"
type textarea "x"
type textarea "não aparece opção de co"
type textarea "x"
type textarea "não aparece opção de con"
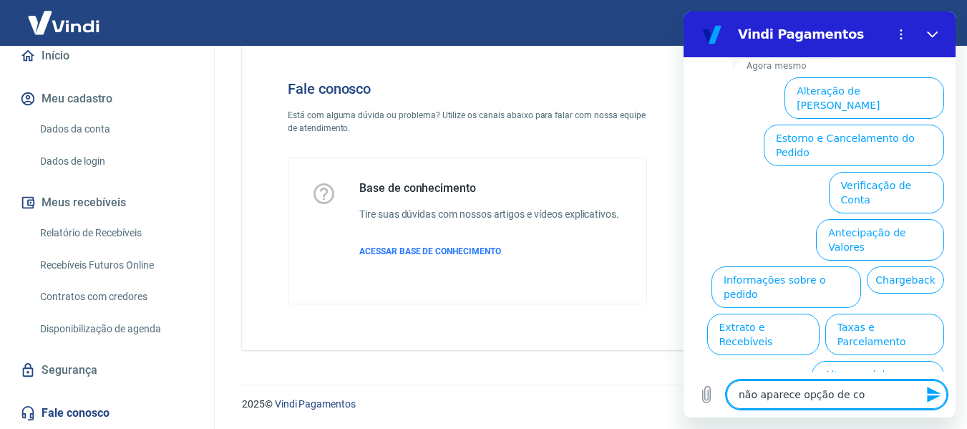
type textarea "x"
type textarea "não aparece opção de conf"
type textarea "x"
type textarea "não aparece opção de confi"
type textarea "x"
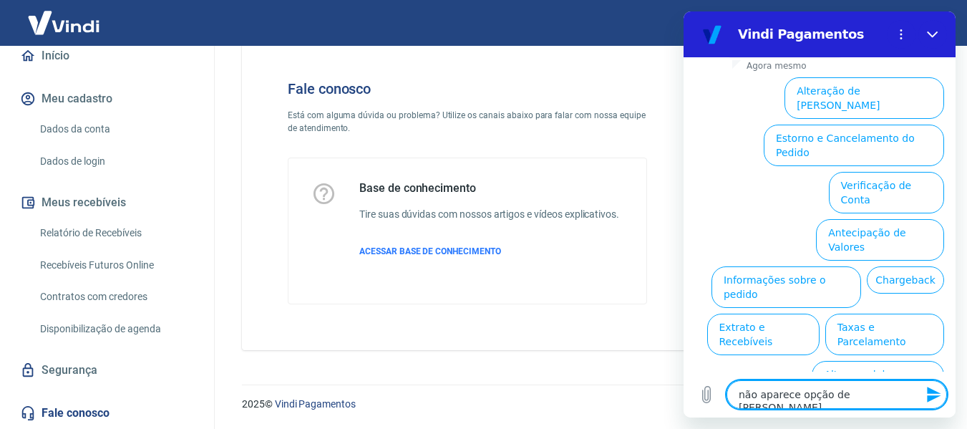
type textarea "não aparece opção de confir"
type textarea "x"
type textarea "não aparece opção de confirm"
type textarea "x"
type textarea "não aparece opção de confir"
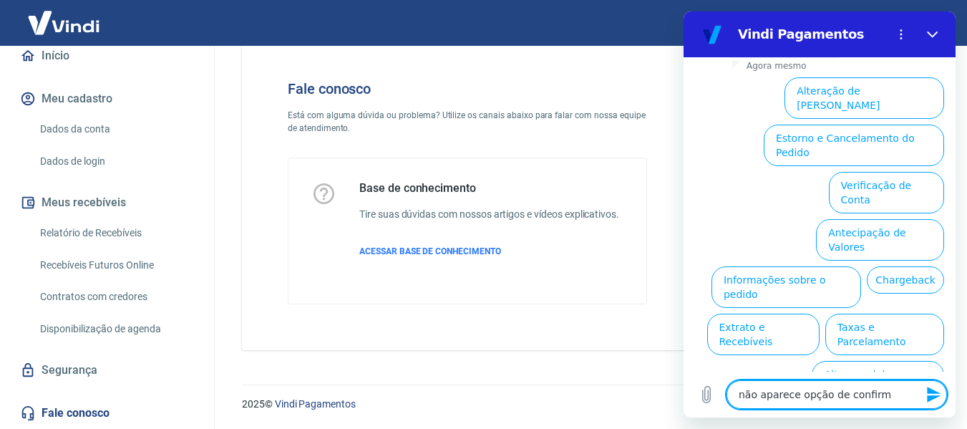
type textarea "x"
type textarea "não aparece opção de confi"
type textarea "x"
type textarea "não aparece opção de config"
type textarea "x"
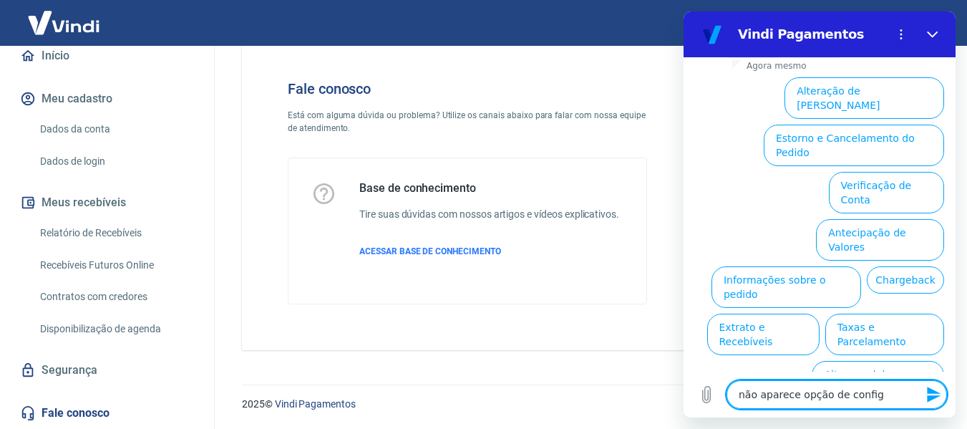
type textarea "não aparece opção de configu"
type textarea "x"
type textarea "não aparece opção de configur"
type textarea "x"
type textarea "não aparece opção de configura"
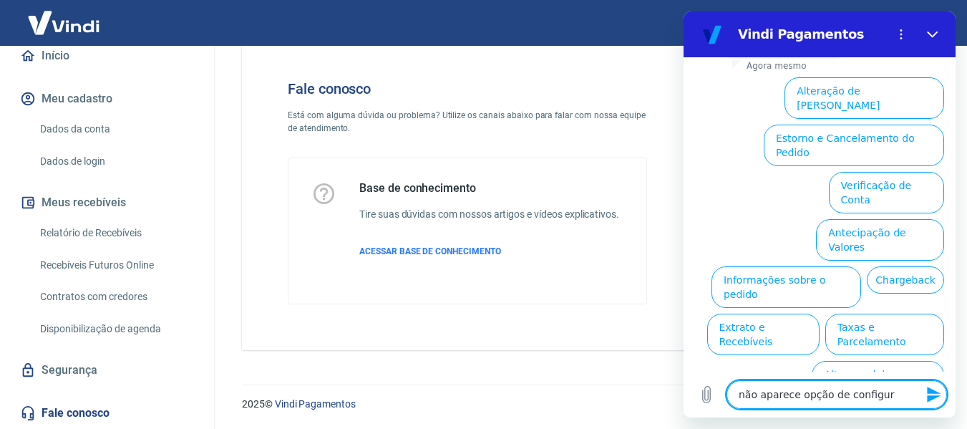
type textarea "x"
type textarea "não aparece opção de configuraç"
type textarea "x"
type textarea "não aparece opção de configuraçã"
type textarea "x"
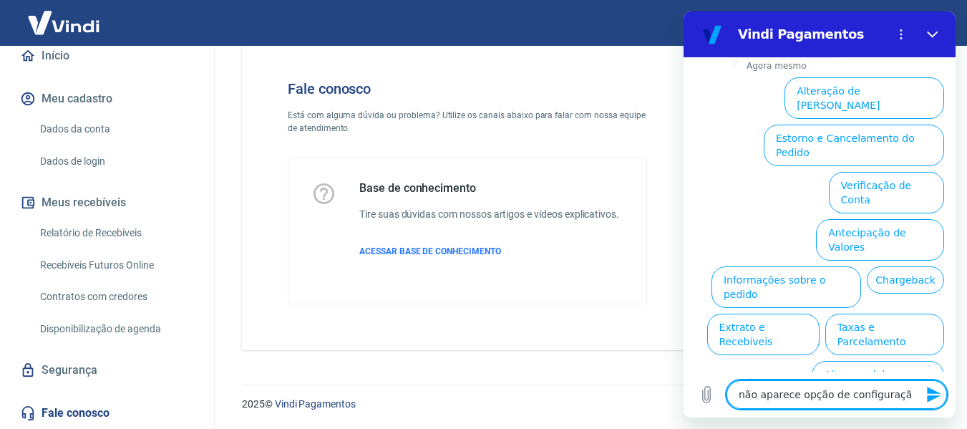
type textarea "não aparece opção de configuração"
type textarea "x"
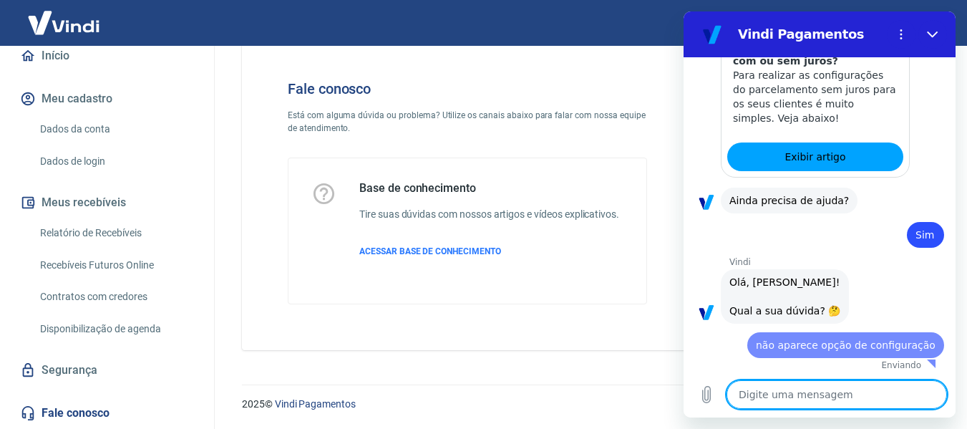
scroll to position [1022, 0]
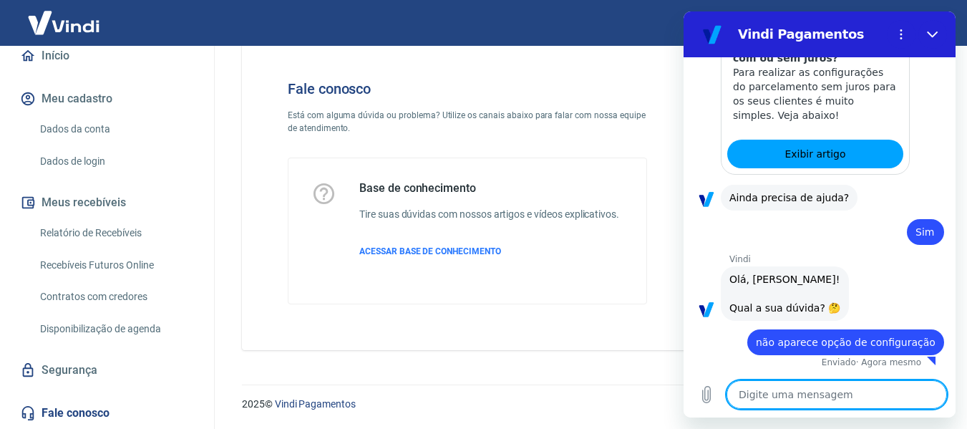
type textarea "x"
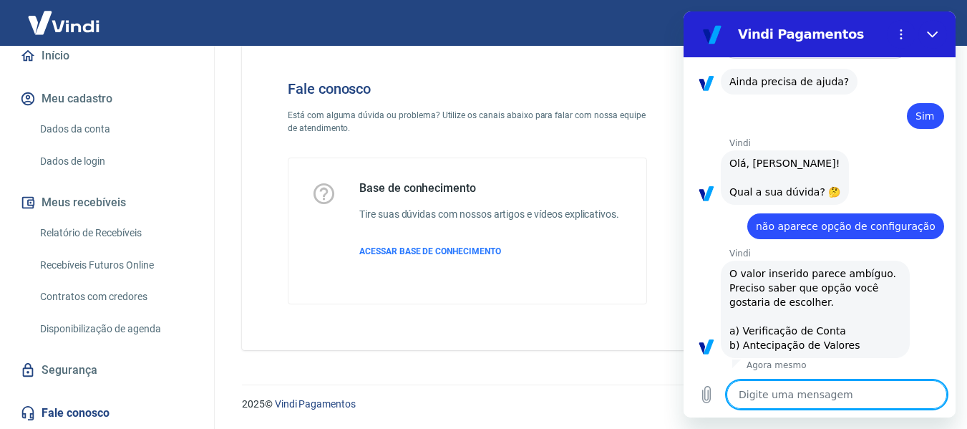
scroll to position [1141, 0]
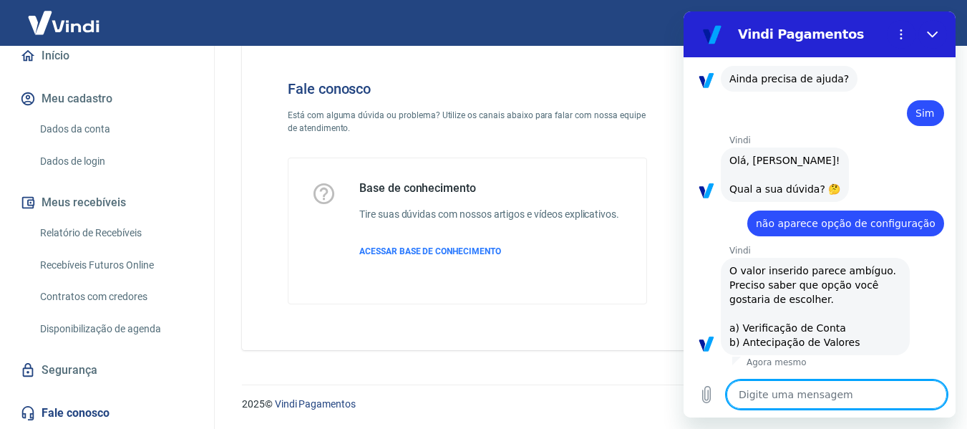
type textarea "n"
type textarea "x"
type textarea "nã"
type textarea "x"
type textarea "não"
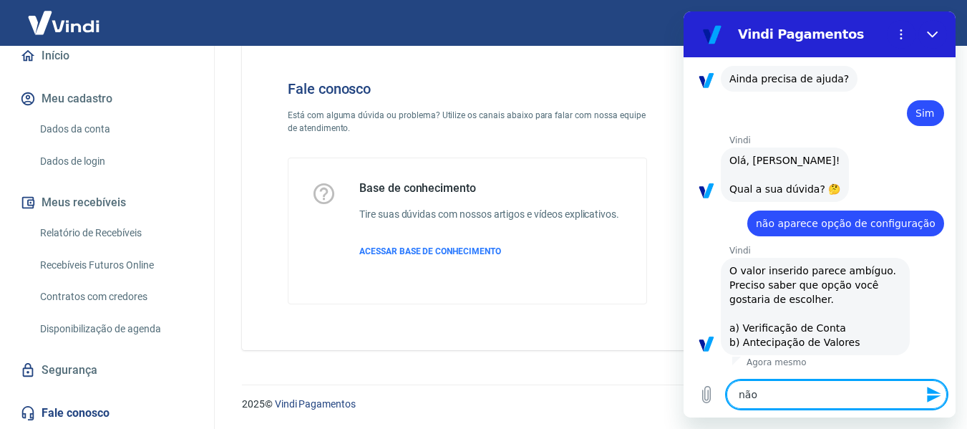
type textarea "x"
type textarea "não"
type textarea "x"
type textarea "não a"
type textarea "x"
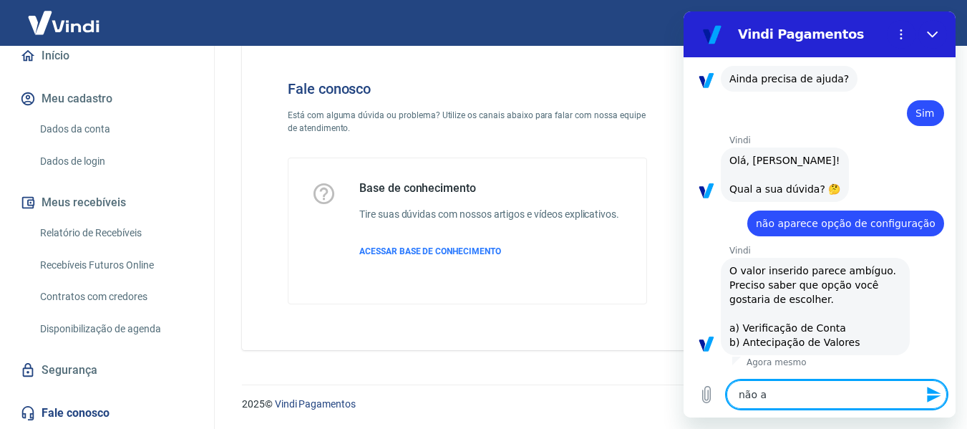
type textarea "não ap"
type textarea "x"
type textarea "não apa"
type textarea "x"
type textarea "não apar"
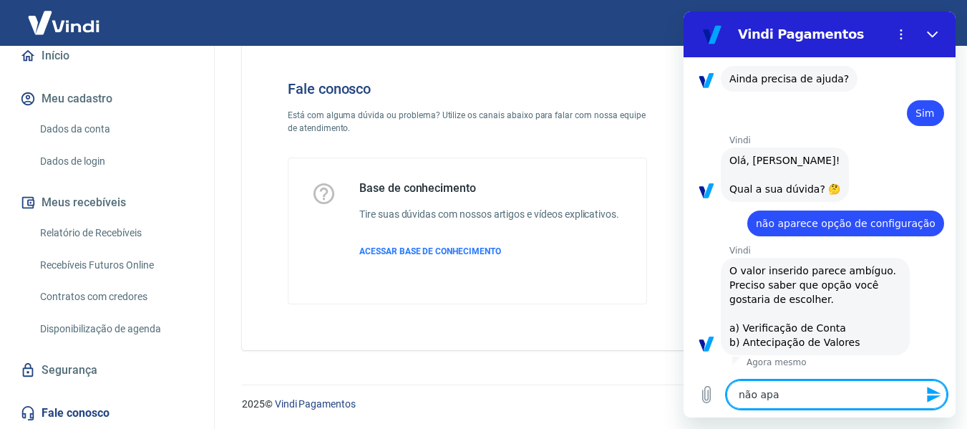
type textarea "x"
type textarea "não apare"
type textarea "x"
type textarea "não aparec"
type textarea "x"
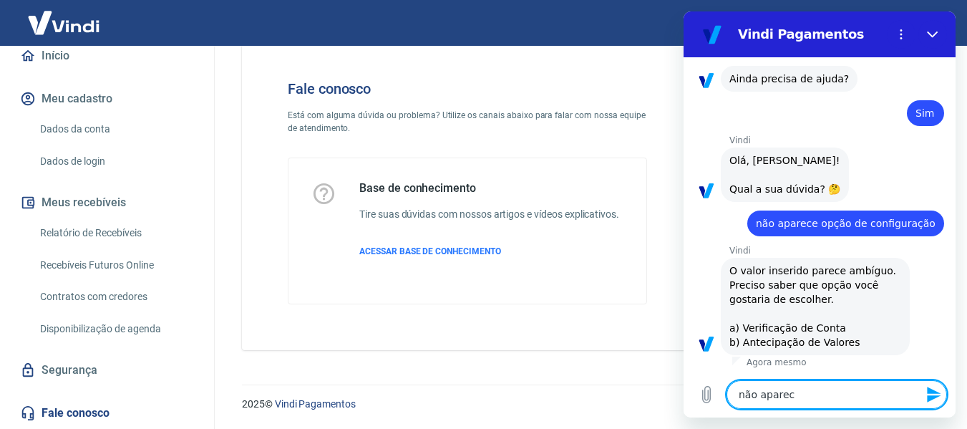
type textarea "não aparece"
type textarea "x"
type textarea "não aparece"
type textarea "x"
type textarea "não aparece c"
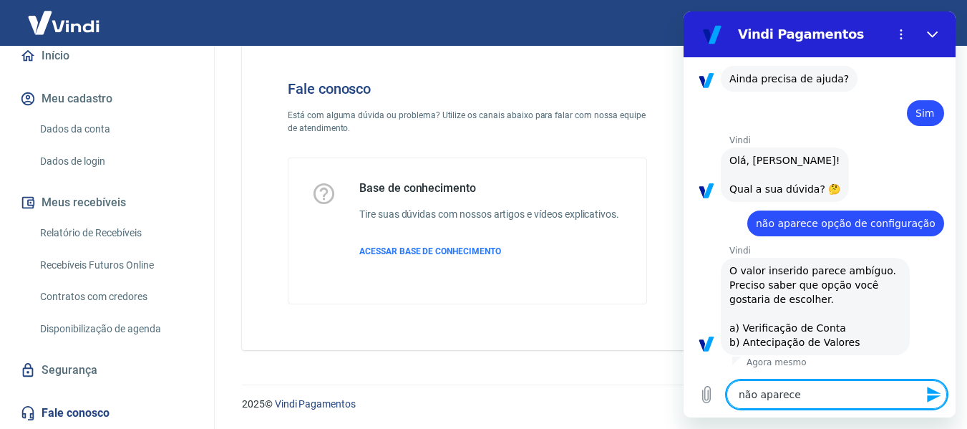
type textarea "x"
type textarea "não aparece co"
type textarea "x"
type textarea "não aparece con"
type textarea "x"
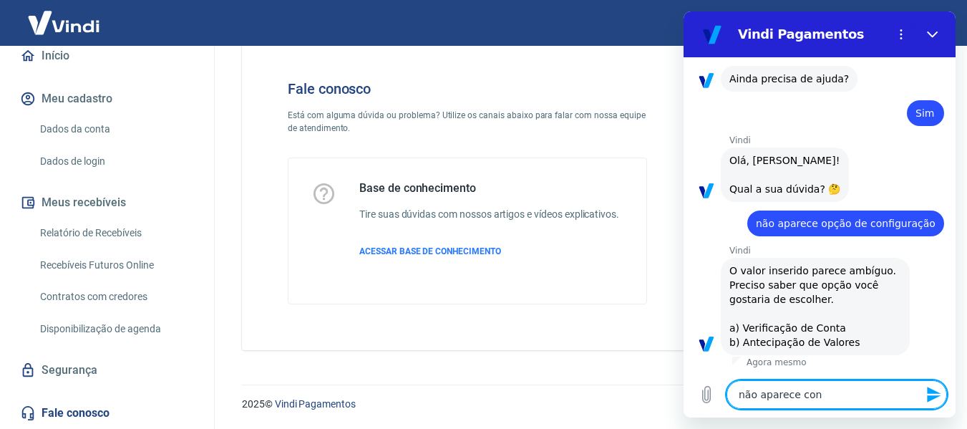
type textarea "não aparece conf"
type textarea "x"
type textarea "não aparece confi"
type textarea "x"
type textarea "não aparece confir"
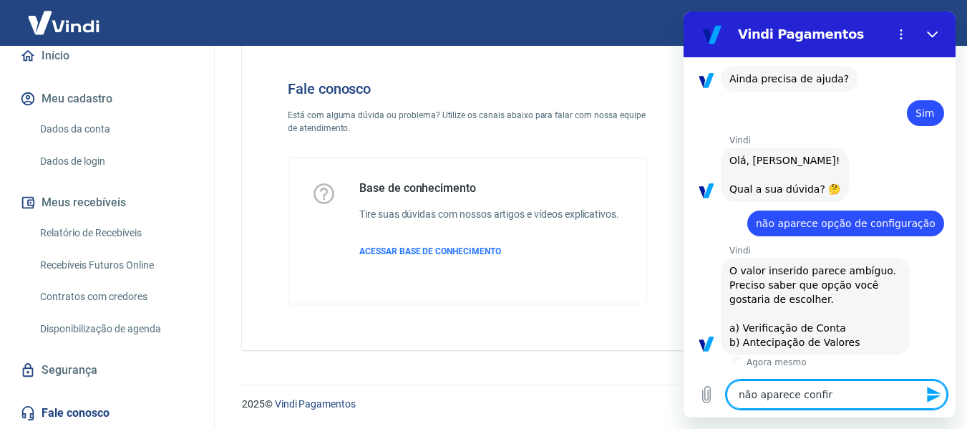
type textarea "x"
type textarea "não aparece confi"
type textarea "x"
type textarea "não aparece config"
type textarea "x"
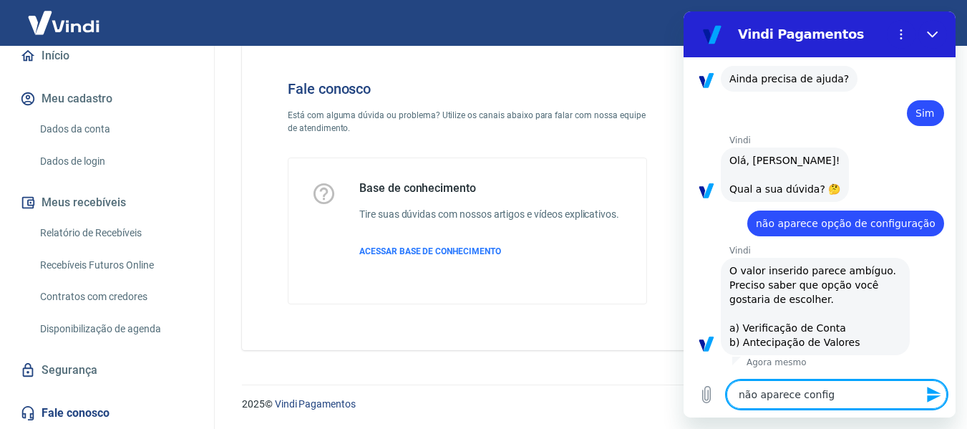
type textarea "não aparece configu"
type textarea "x"
type textarea "não aparece configur"
type textarea "x"
type textarea "não aparece configura"
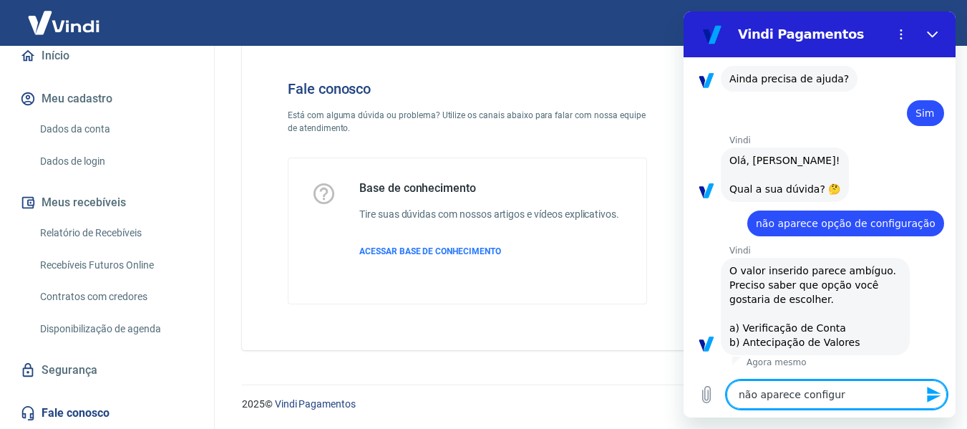
type textarea "x"
type textarea "não aparece configuraç"
type textarea "x"
type textarea "não aparece configuraçã"
type textarea "x"
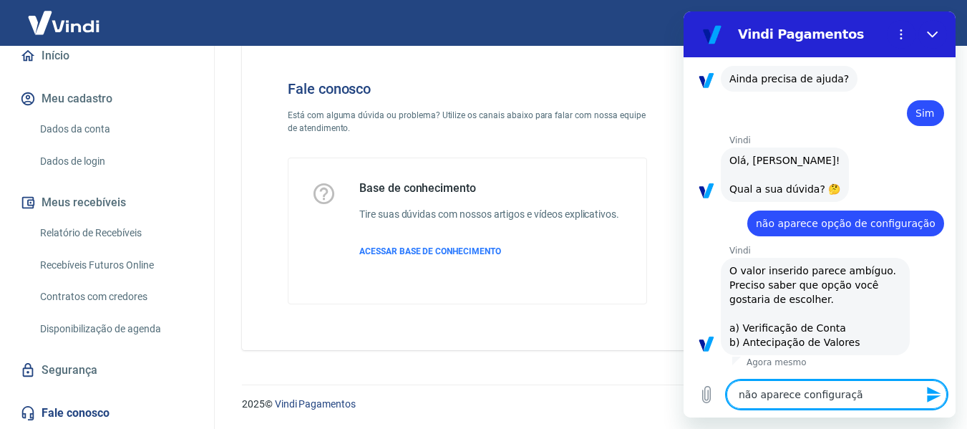
type textarea "não aparece configuração"
type textarea "x"
type textarea "não aparece configuração"
type textarea "x"
type textarea "não aparece configuração e"
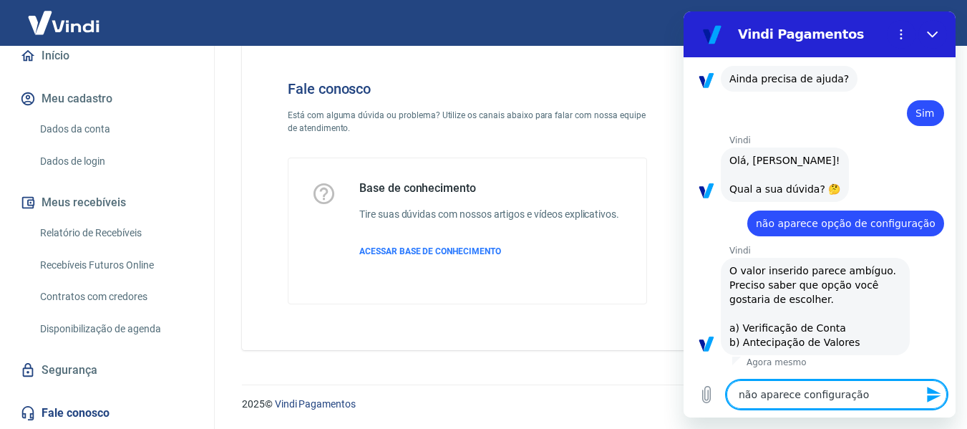
type textarea "x"
type textarea "não aparece configuração em"
type textarea "x"
type textarea "não aparece configuração em"
type textarea "x"
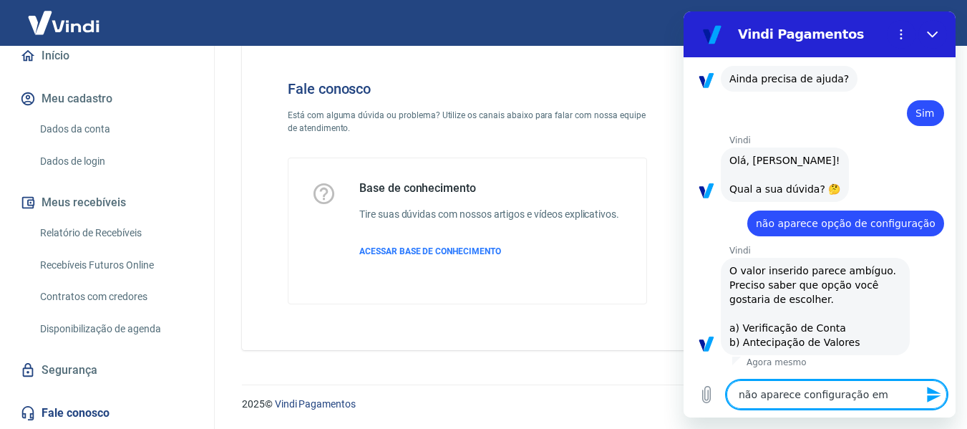
type textarea "não aparece configuração em m"
type textarea "x"
type textarea "não aparece configuração em mi"
type textarea "x"
type textarea "não aparece configuração em min"
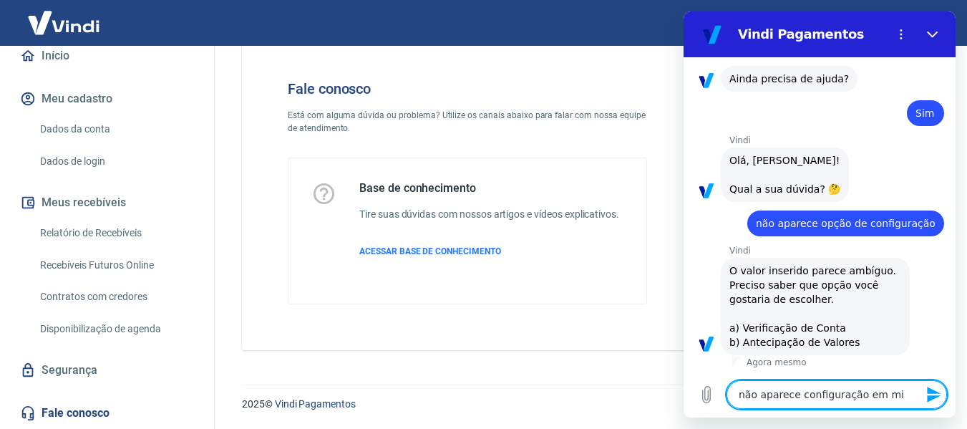
type textarea "x"
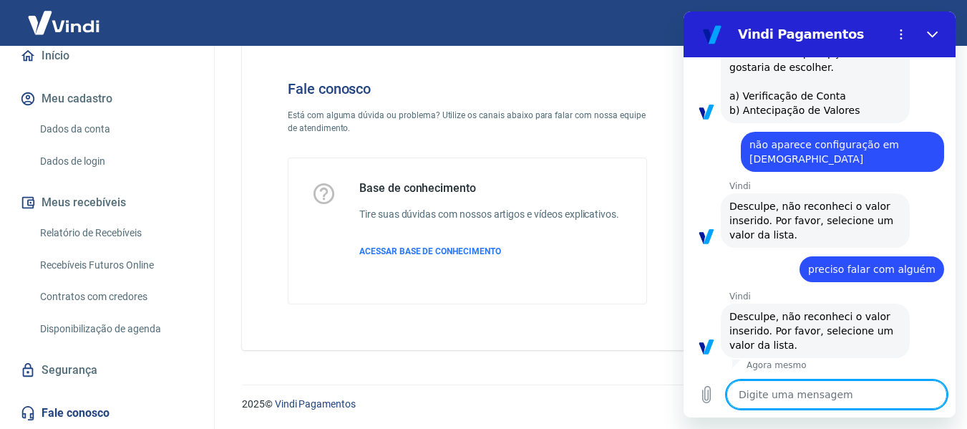
scroll to position [1376, 0]
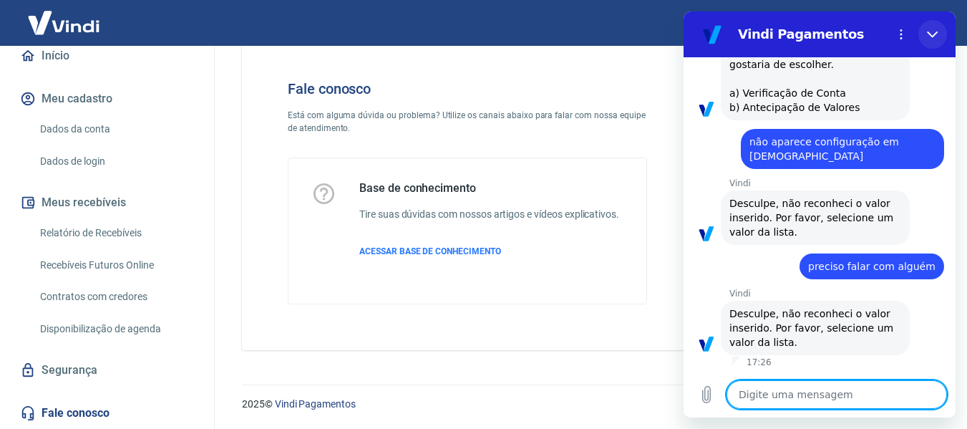
click at [930, 32] on icon "Fechar" at bounding box center [932, 34] width 11 height 11
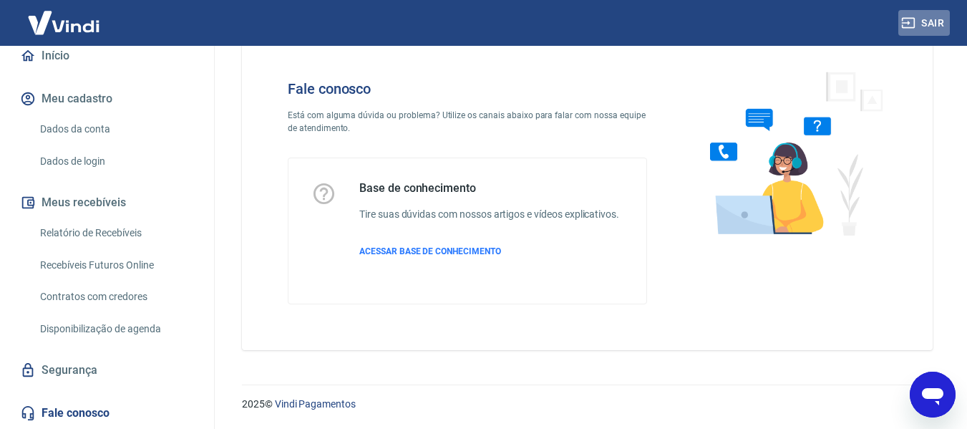
click at [933, 20] on button "Sair" at bounding box center [924, 23] width 52 height 26
